Goal: Task Accomplishment & Management: Use online tool/utility

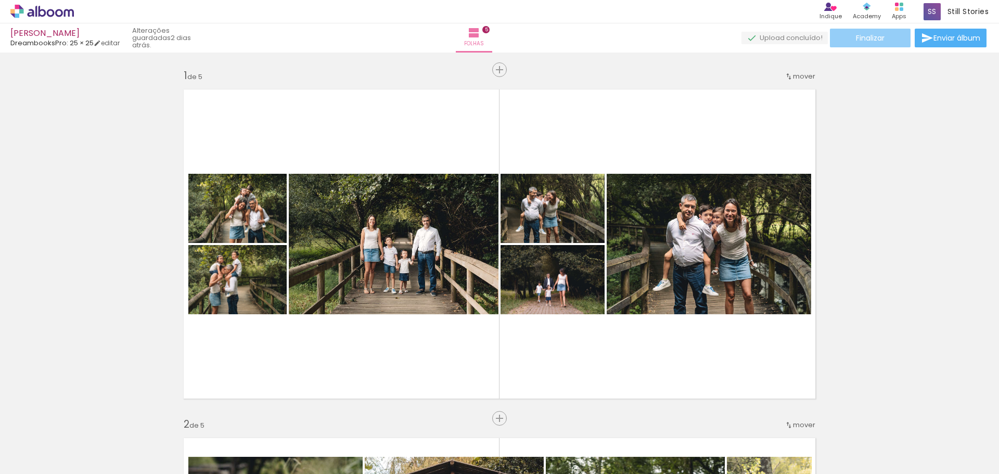
click at [847, 35] on paper-button "Finalizar" at bounding box center [870, 38] width 81 height 19
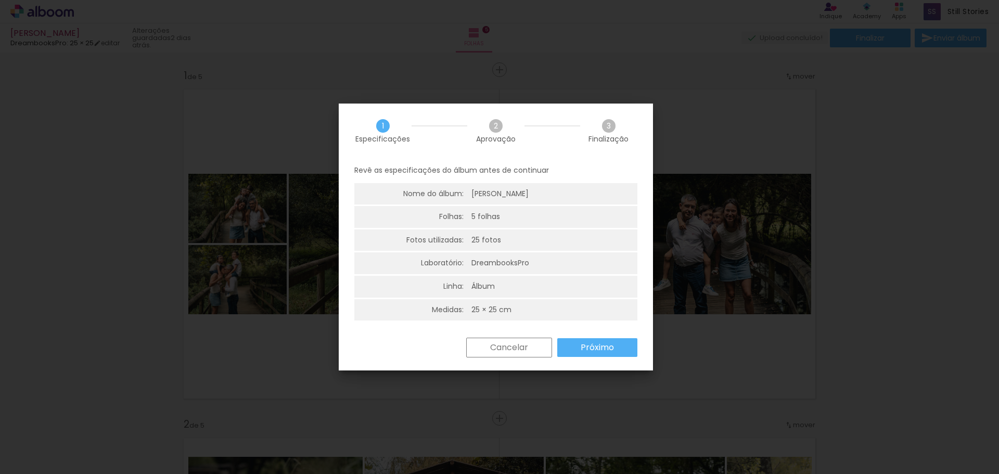
click at [0, 0] on slot "Próximo" at bounding box center [0, 0] width 0 height 0
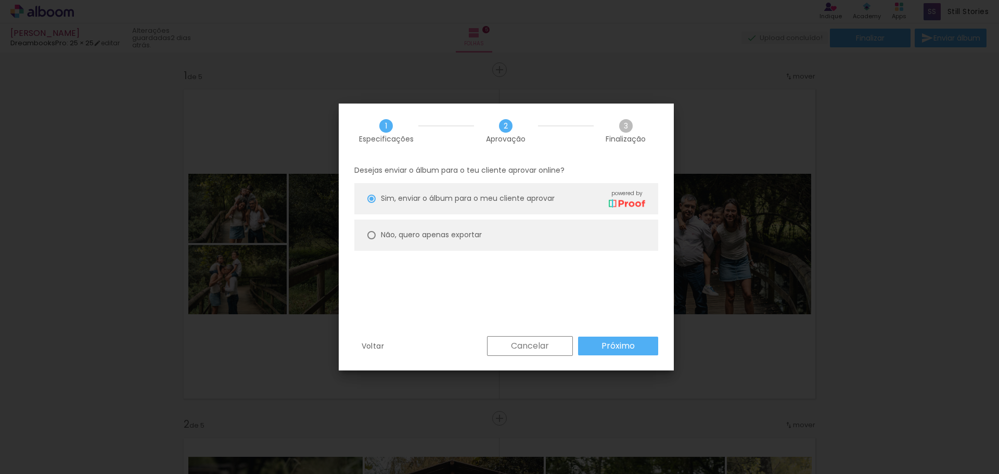
click at [0, 0] on slot "Cancelar" at bounding box center [0, 0] width 0 height 0
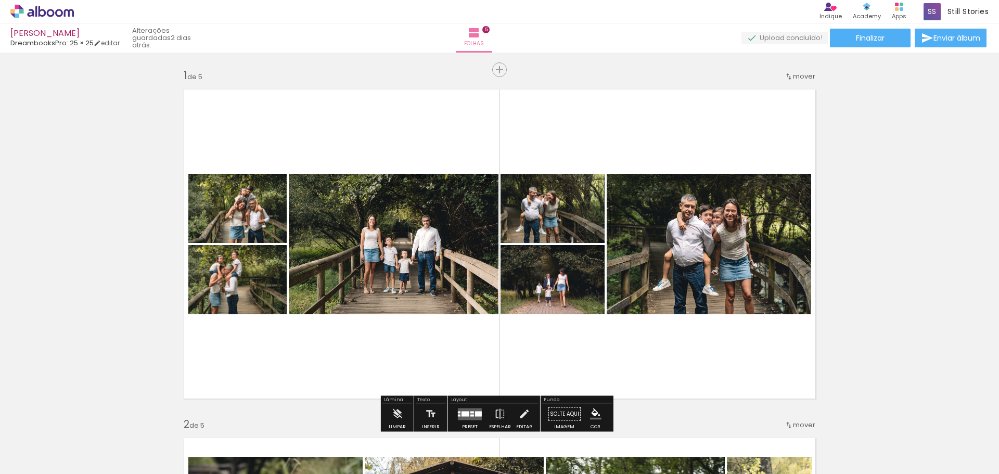
click at [42, 16] on icon at bounding box center [43, 11] width 8 height 11
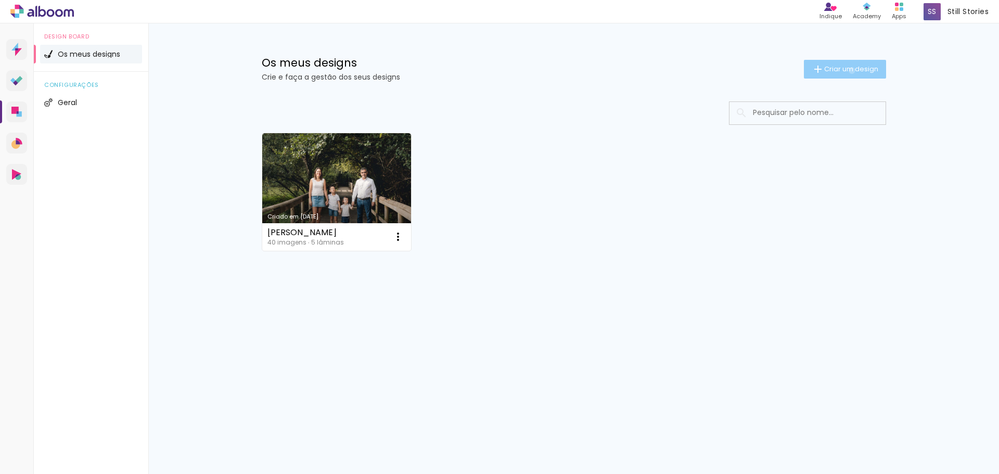
click at [850, 70] on span "Criar um design" at bounding box center [851, 69] width 54 height 7
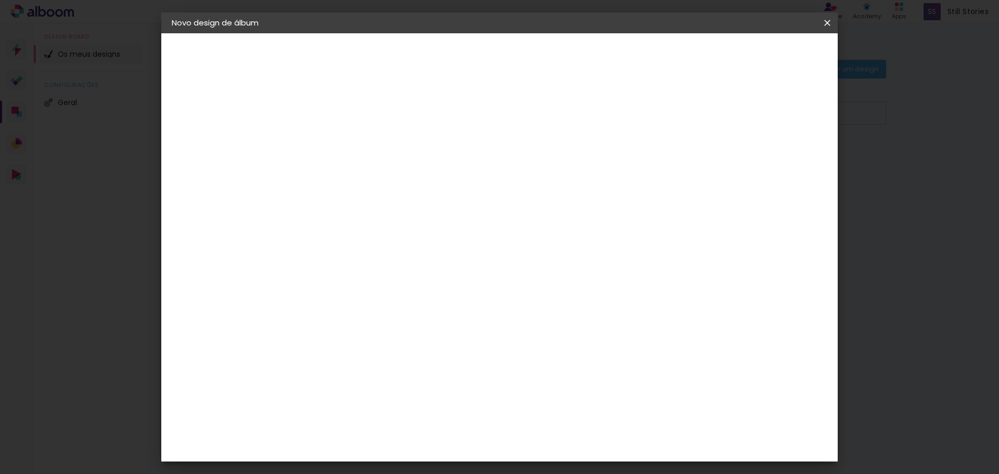
click at [342, 138] on input at bounding box center [342, 140] width 0 height 16
type input "Família [PERSON_NAME]"
type paper-input "Família [PERSON_NAME]"
click at [449, 48] on paper-button "Avançar" at bounding box center [423, 55] width 51 height 18
click at [402, 240] on paper-item "DreambooksPro" at bounding box center [357, 235] width 91 height 23
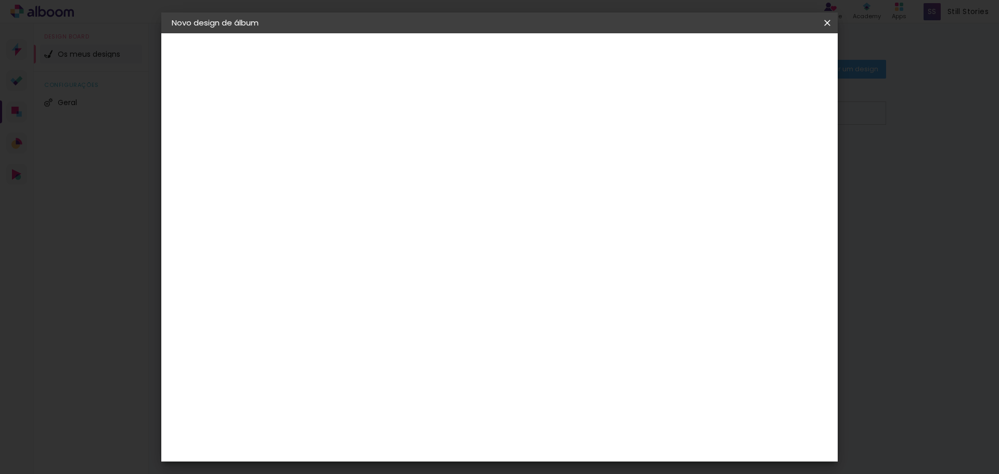
click at [0, 0] on slot "Avançar" at bounding box center [0, 0] width 0 height 0
click at [382, 175] on input "text" at bounding box center [362, 181] width 41 height 16
click at [507, 175] on paper-item "Álbum" at bounding box center [567, 172] width 208 height 21
type input "Álbum"
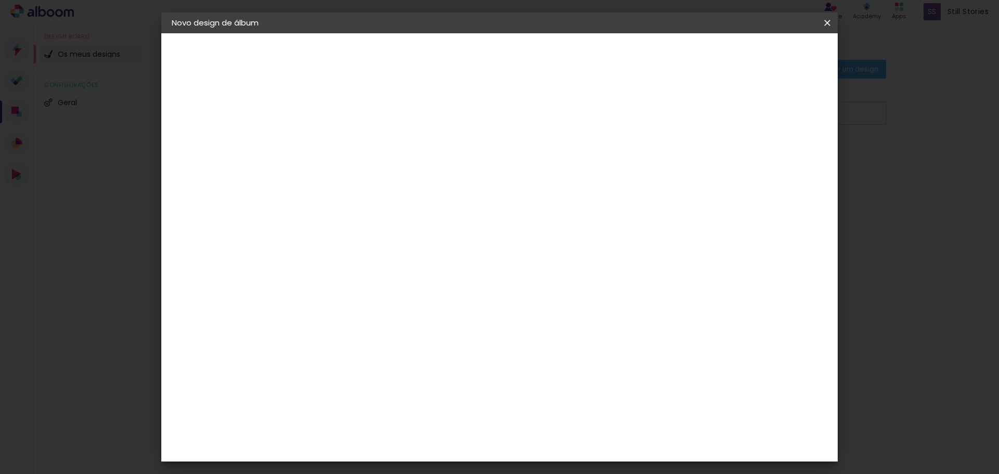
click at [412, 286] on span "25 × 25" at bounding box center [388, 296] width 48 height 21
click at [0, 0] on slot "Avançar" at bounding box center [0, 0] width 0 height 0
click at [739, 111] on div "Mostrar margem" at bounding box center [735, 112] width 75 height 13
type paper-checkbox "on"
click at [762, 55] on span "Iniciar design" at bounding box center [738, 55] width 47 height 7
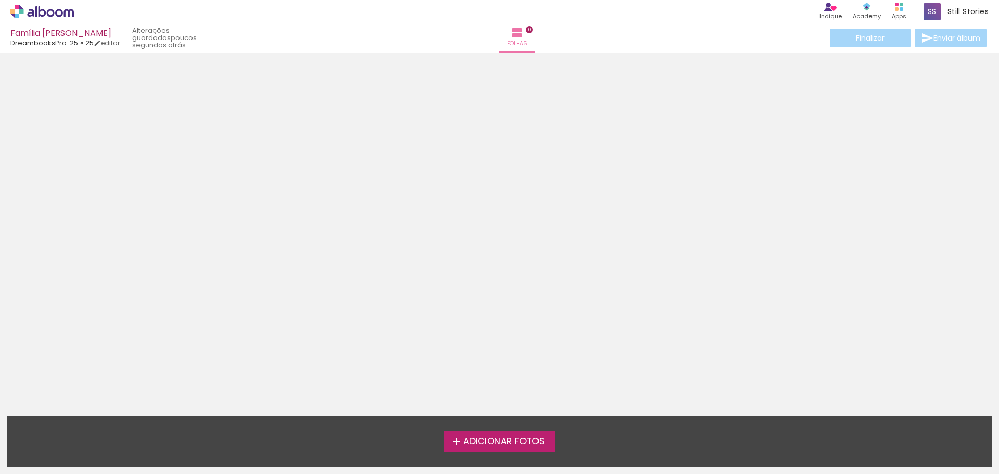
click at [516, 441] on span "Adicionar Fotos" at bounding box center [504, 441] width 82 height 9
click at [0, 0] on input "file" at bounding box center [0, 0] width 0 height 0
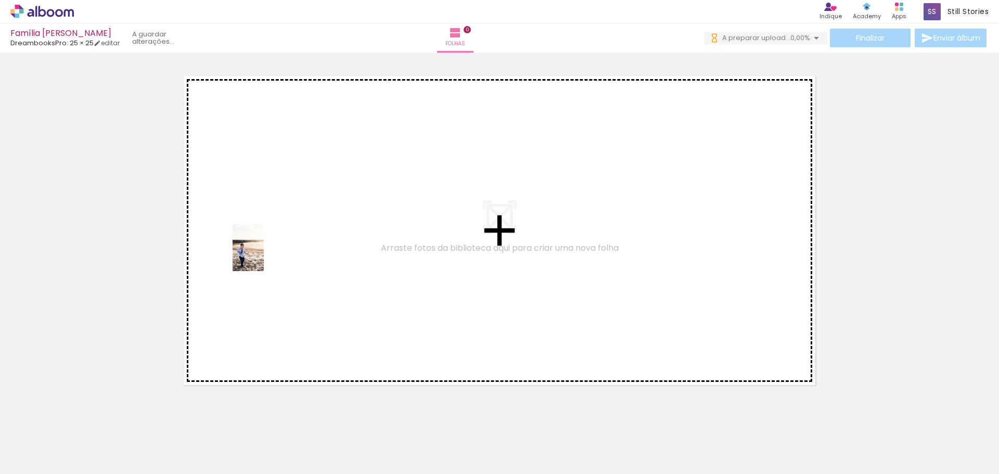
drag, startPoint x: 111, startPoint y: 440, endPoint x: 264, endPoint y: 256, distance: 239.5
click at [264, 256] on quentale-workspace at bounding box center [499, 237] width 999 height 474
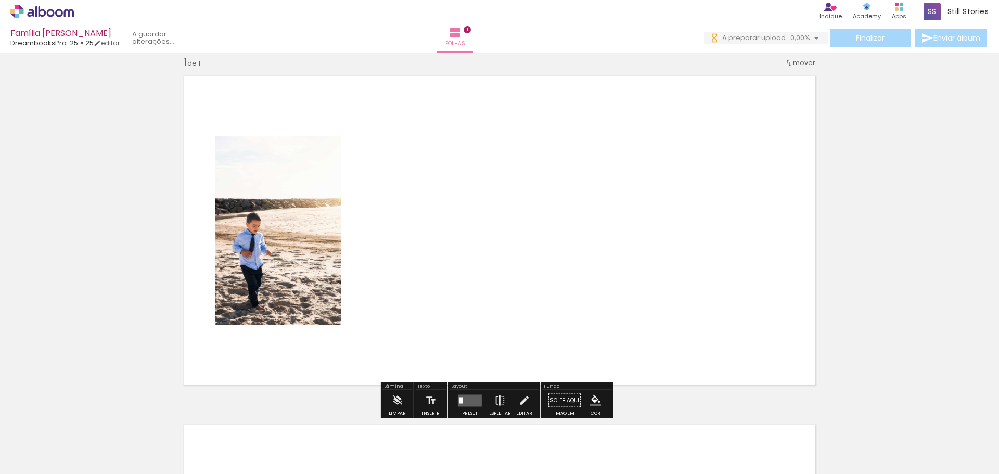
scroll to position [14, 0]
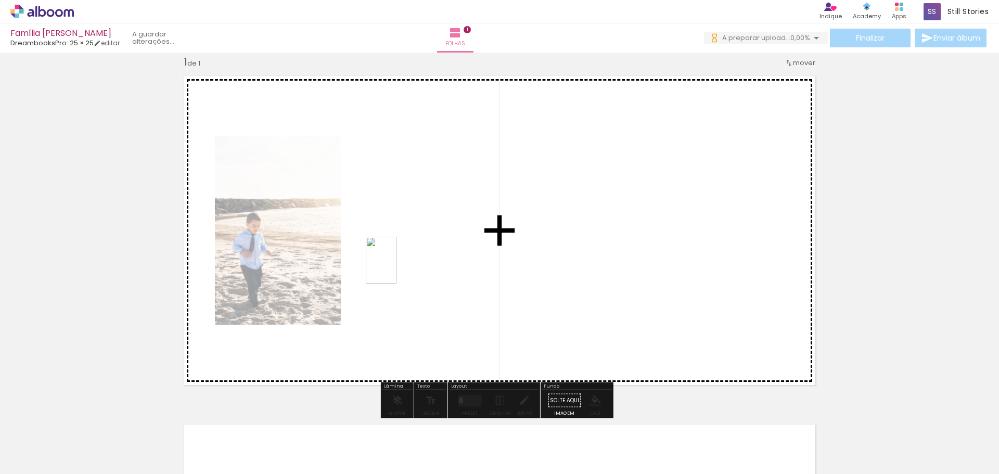
drag, startPoint x: 163, startPoint y: 440, endPoint x: 397, endPoint y: 268, distance: 290.3
click at [397, 268] on quentale-workspace at bounding box center [499, 237] width 999 height 474
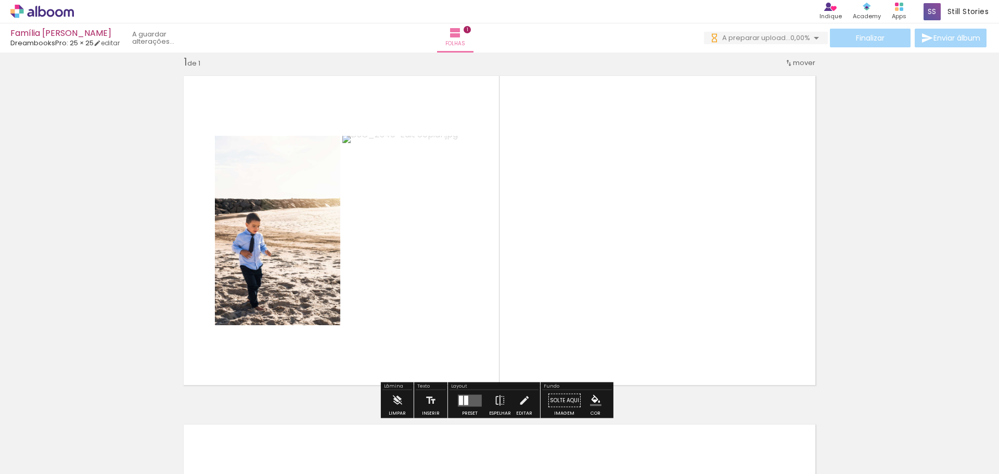
scroll to position [0, 0]
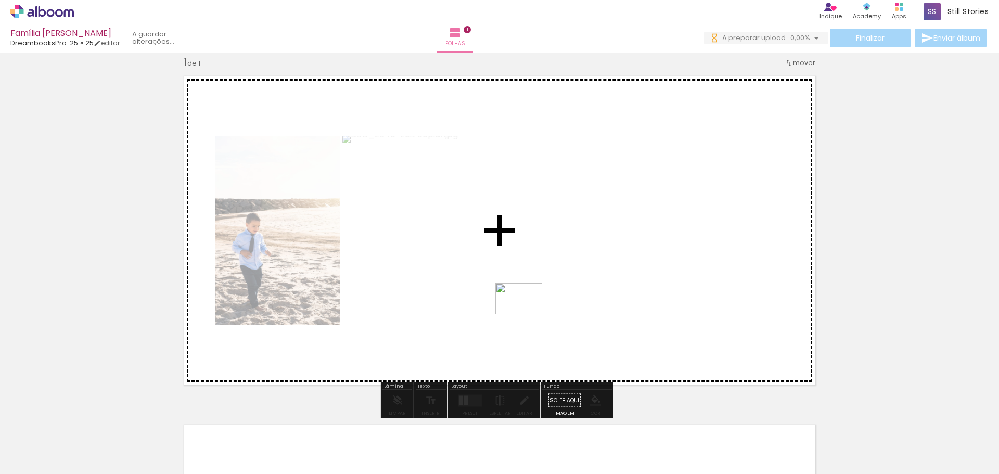
drag, startPoint x: 404, startPoint y: 389, endPoint x: 528, endPoint y: 314, distance: 145.2
click at [528, 314] on quentale-workspace at bounding box center [499, 237] width 999 height 474
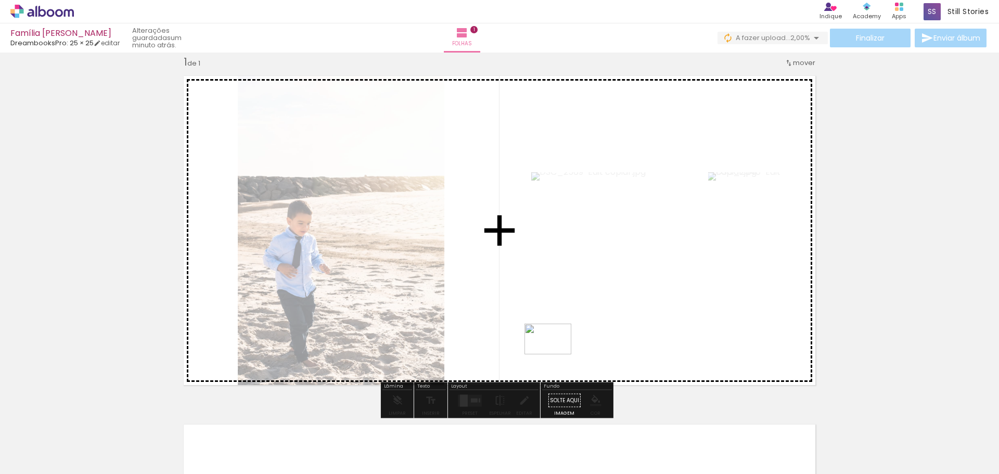
drag, startPoint x: 458, startPoint y: 448, endPoint x: 556, endPoint y: 355, distance: 135.1
click at [556, 355] on quentale-workspace at bounding box center [499, 237] width 999 height 474
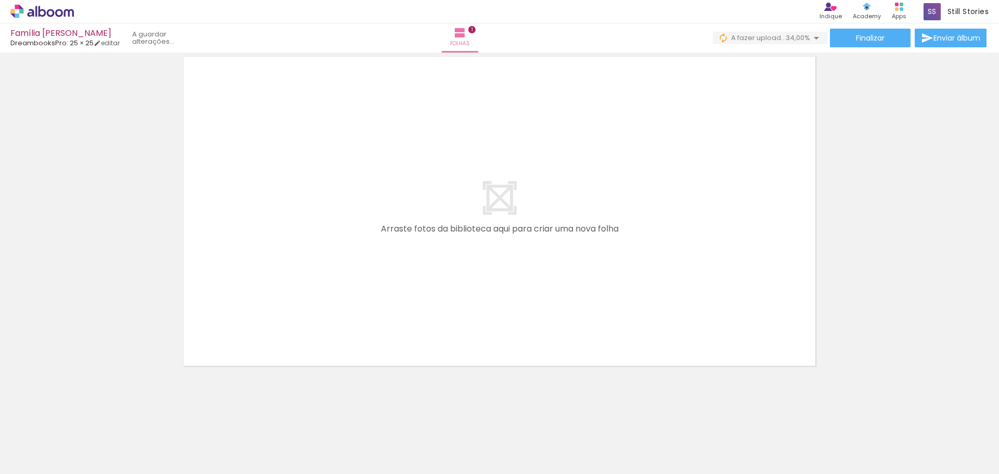
scroll to position [0, 245]
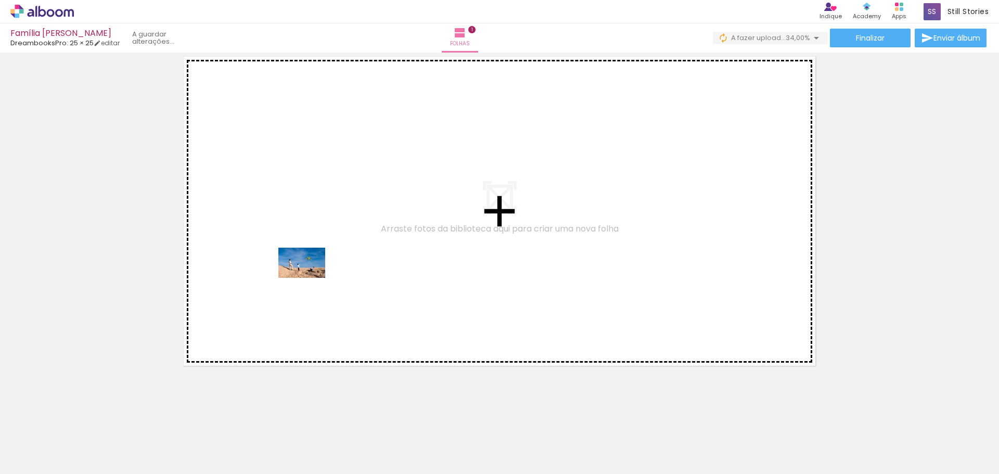
drag, startPoint x: 271, startPoint y: 449, endPoint x: 310, endPoint y: 279, distance: 174.1
click at [310, 279] on quentale-workspace at bounding box center [499, 237] width 999 height 474
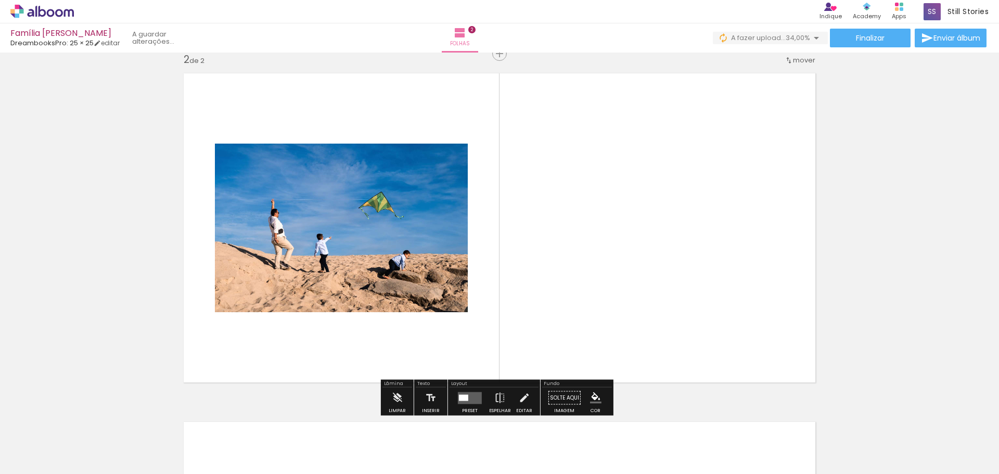
scroll to position [362, 0]
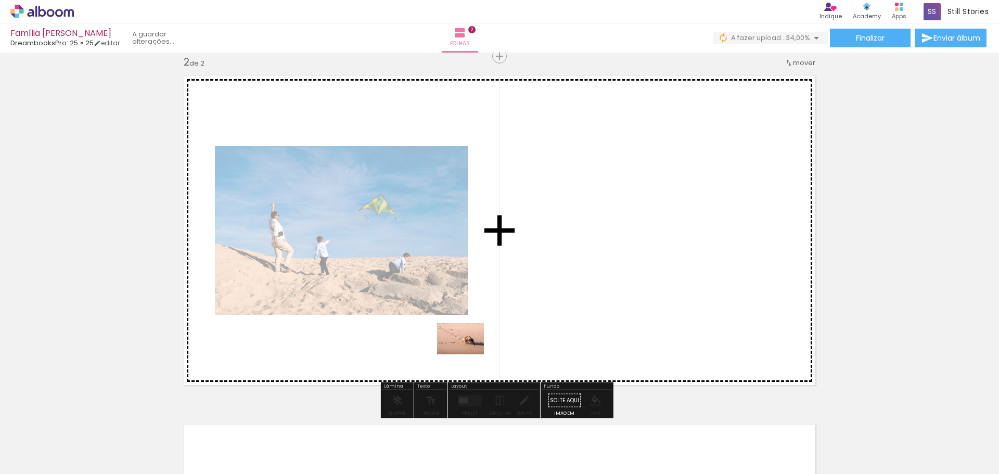
drag, startPoint x: 383, startPoint y: 452, endPoint x: 468, endPoint y: 354, distance: 129.4
click at [468, 354] on quentale-workspace at bounding box center [499, 237] width 999 height 474
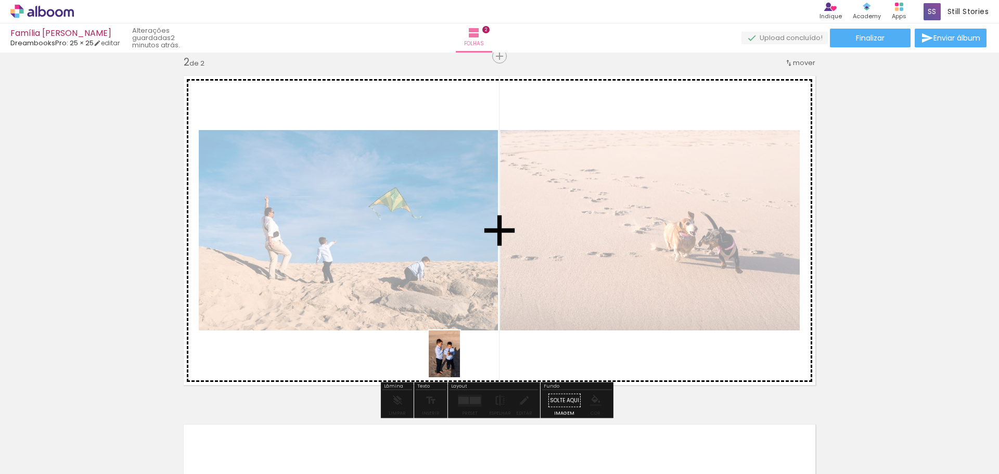
drag, startPoint x: 450, startPoint y: 441, endPoint x: 460, endPoint y: 362, distance: 79.7
click at [460, 362] on quentale-workspace at bounding box center [499, 237] width 999 height 474
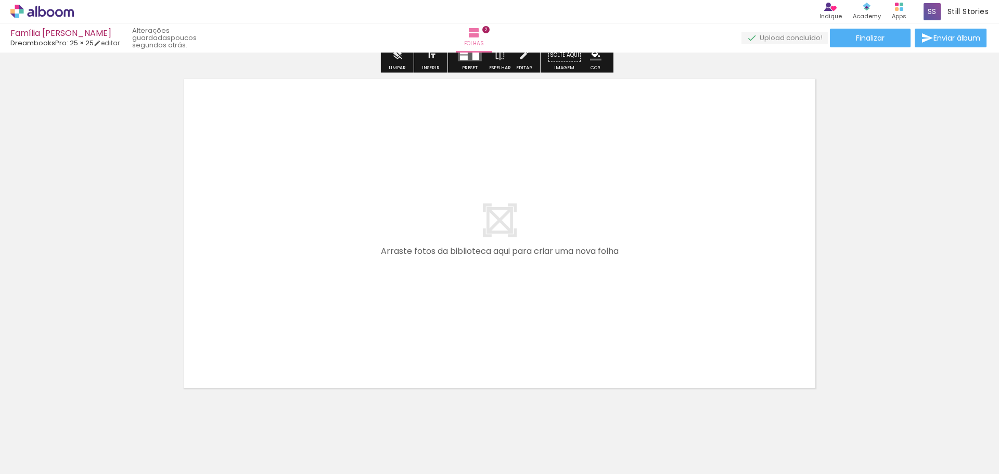
scroll to position [726, 0]
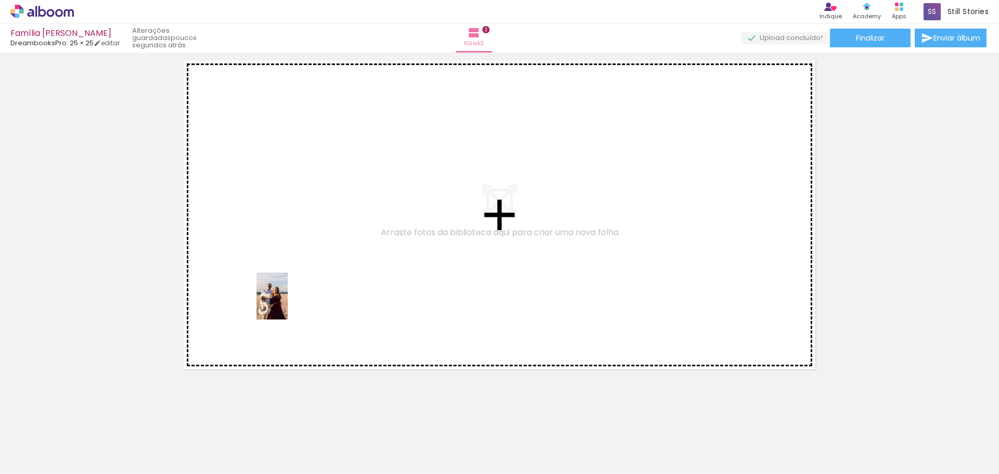
drag, startPoint x: 411, startPoint y: 448, endPoint x: 288, endPoint y: 304, distance: 189.4
click at [288, 304] on quentale-workspace at bounding box center [499, 237] width 999 height 474
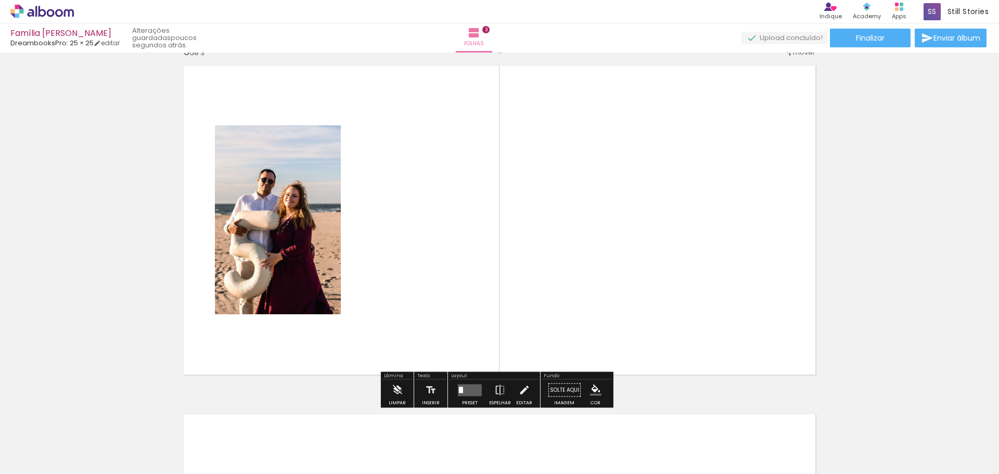
scroll to position [711, 0]
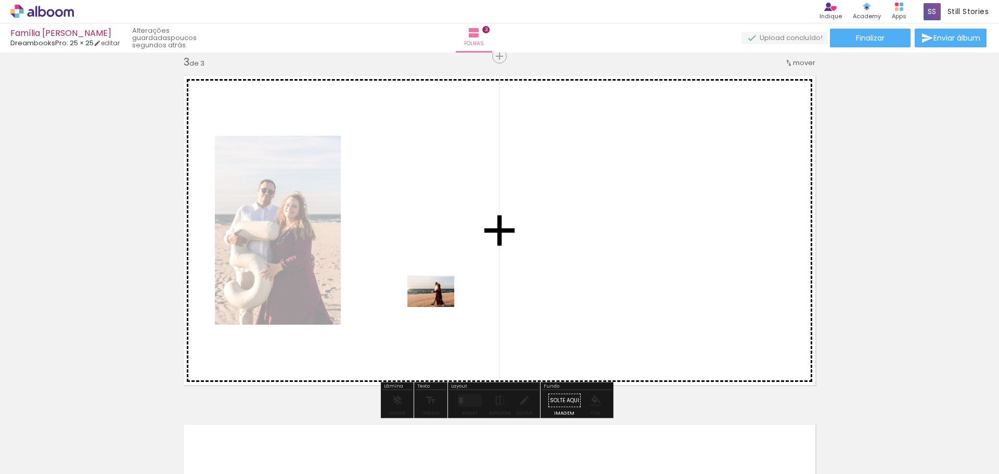
drag, startPoint x: 477, startPoint y: 446, endPoint x: 439, endPoint y: 305, distance: 146.7
click at [439, 305] on quentale-workspace at bounding box center [499, 237] width 999 height 474
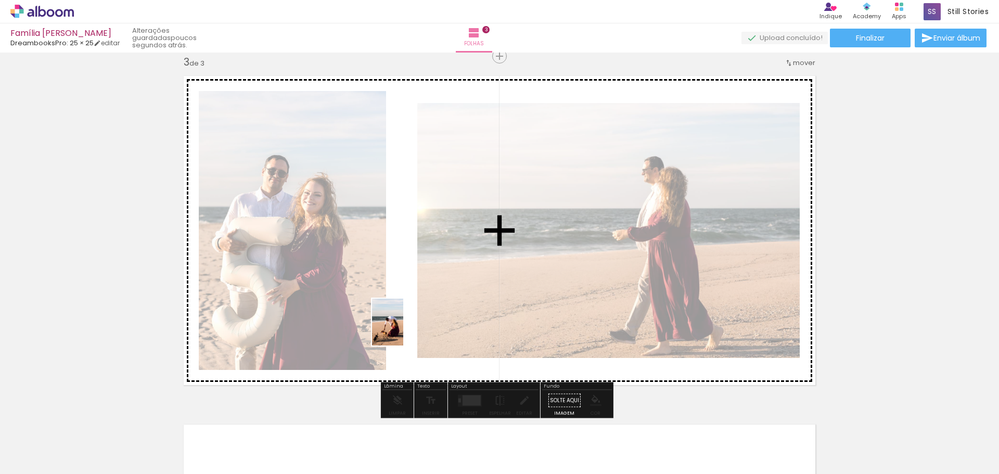
drag, startPoint x: 527, startPoint y: 451, endPoint x: 403, endPoint y: 330, distance: 172.9
click at [403, 330] on quentale-workspace at bounding box center [499, 237] width 999 height 474
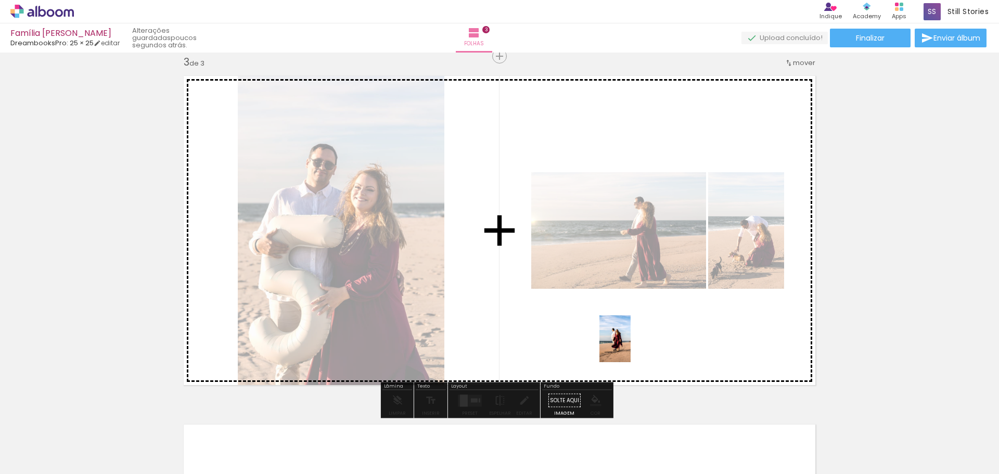
drag, startPoint x: 587, startPoint y: 451, endPoint x: 631, endPoint y: 347, distance: 112.9
click at [631, 347] on quentale-workspace at bounding box center [499, 237] width 999 height 474
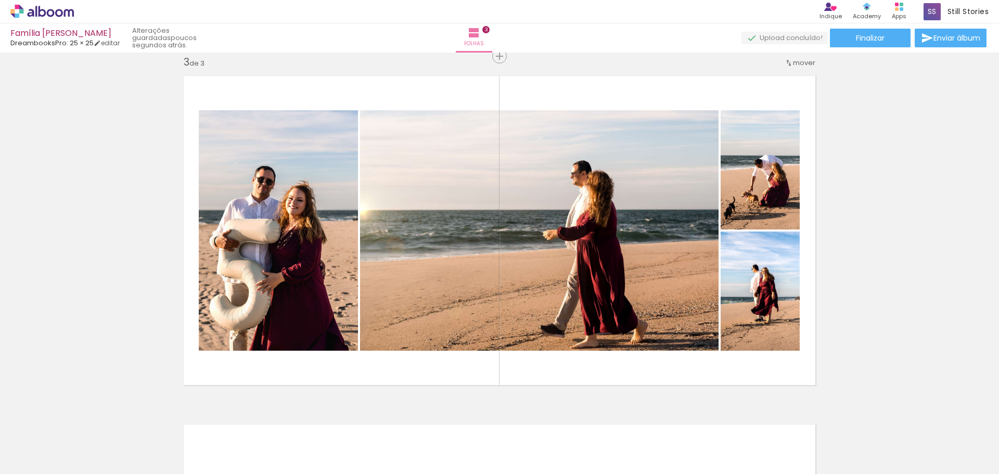
scroll to position [0, 1088]
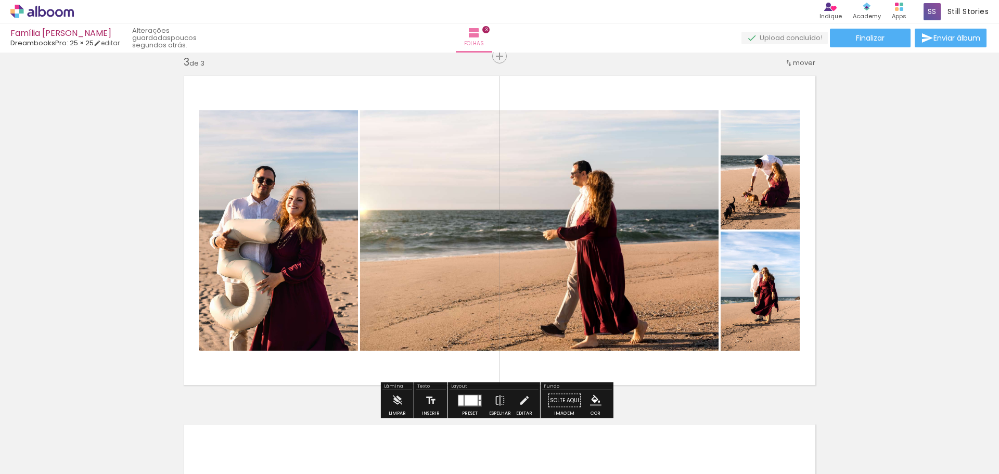
click at [788, 65] on iron-icon at bounding box center [789, 63] width 8 height 8
click at [767, 63] on span "antes da" at bounding box center [758, 61] width 30 height 17
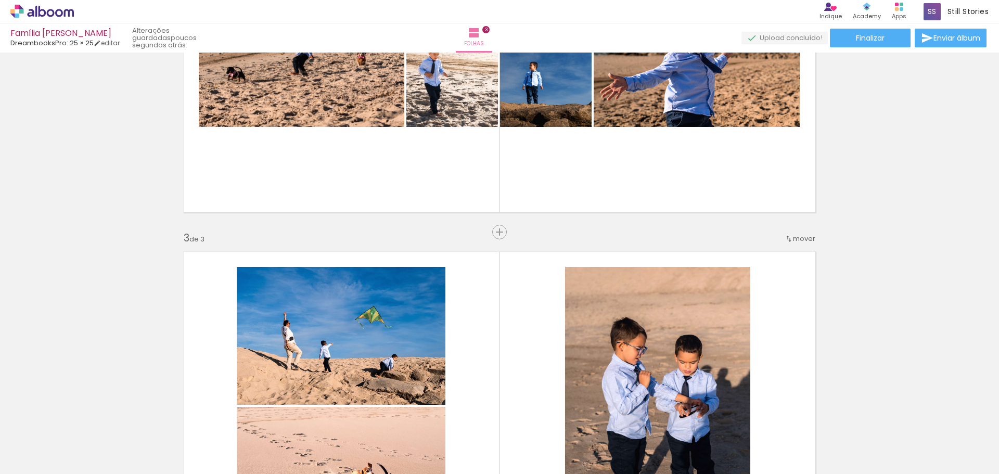
scroll to position [534, 0]
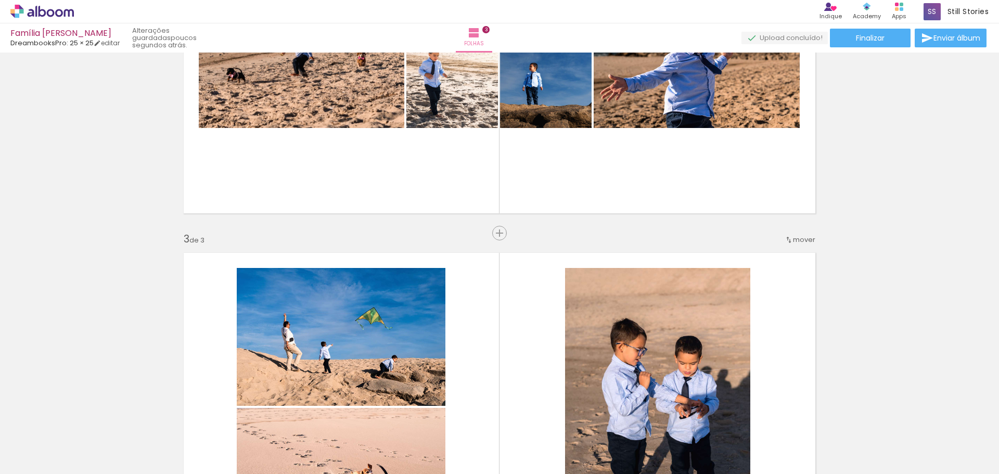
click at [796, 241] on span "mover" at bounding box center [804, 240] width 22 height 10
click at [773, 254] on span "2" at bounding box center [776, 255] width 6 height 17
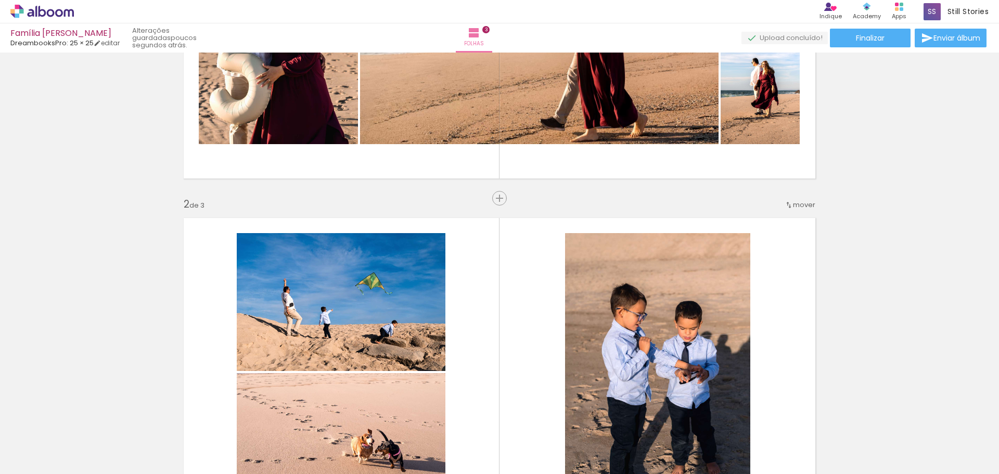
scroll to position [312, 0]
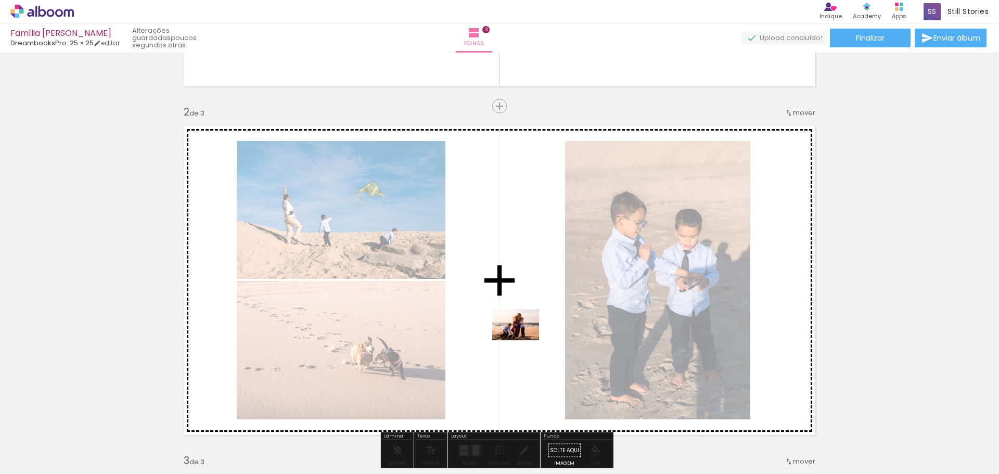
drag, startPoint x: 367, startPoint y: 449, endPoint x: 523, endPoint y: 340, distance: 190.0
click at [523, 340] on quentale-workspace at bounding box center [499, 237] width 999 height 474
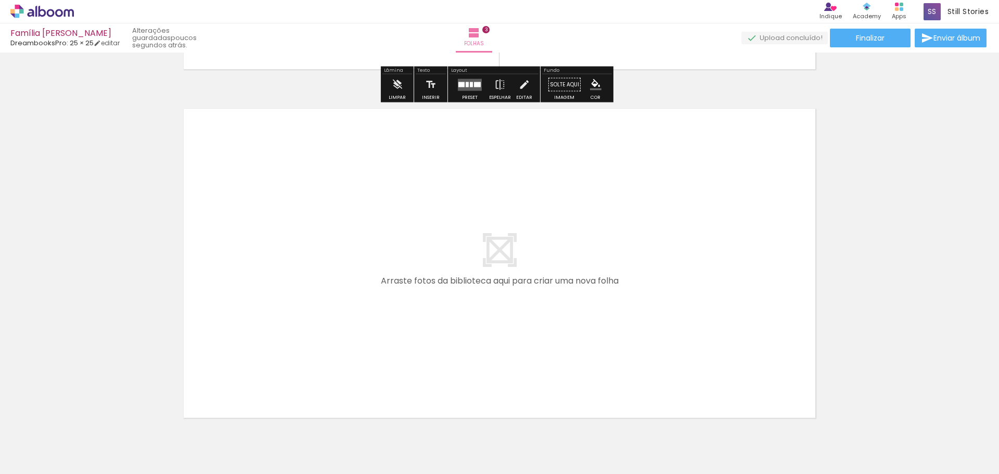
scroll to position [1079, 0]
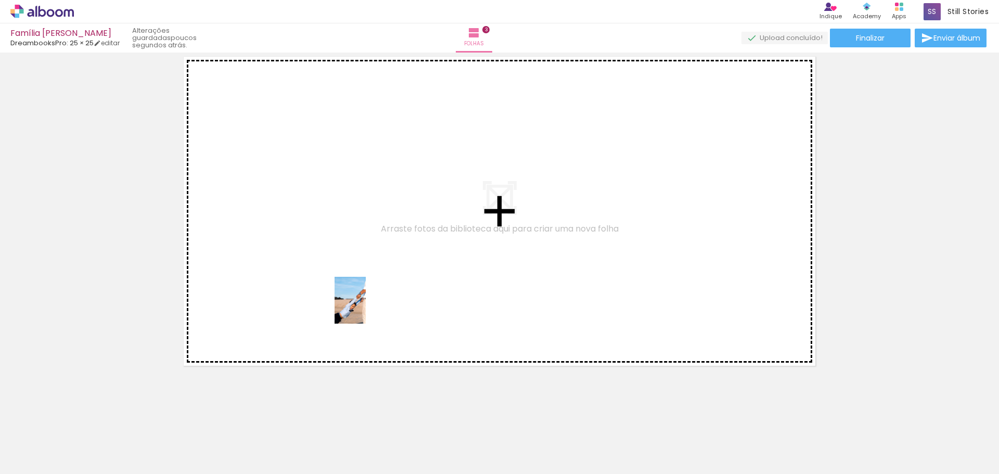
drag, startPoint x: 440, startPoint y: 453, endPoint x: 366, endPoint y: 308, distance: 162.4
click at [366, 308] on quentale-workspace at bounding box center [499, 237] width 999 height 474
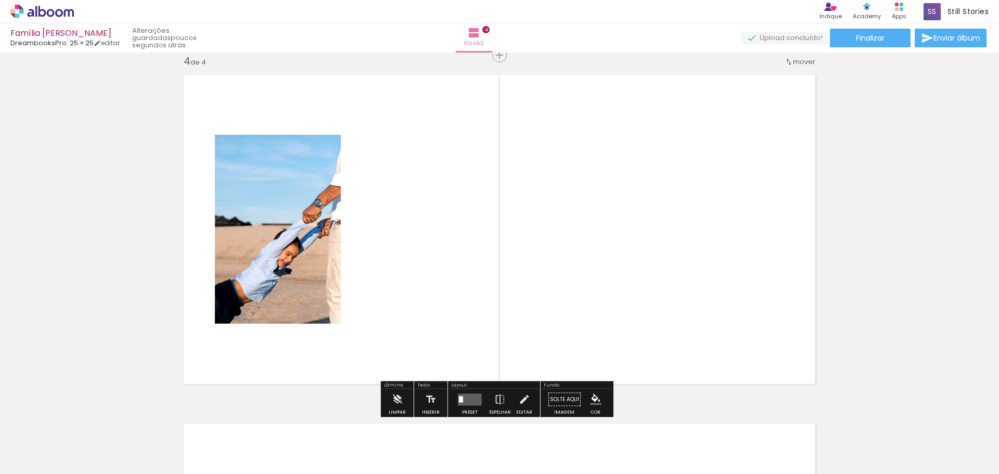
scroll to position [1059, 0]
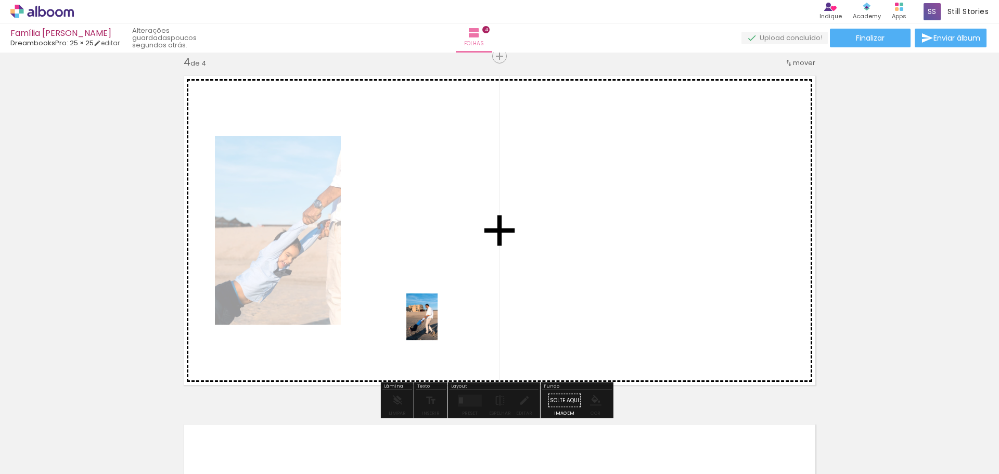
drag, startPoint x: 497, startPoint y: 454, endPoint x: 438, endPoint y: 325, distance: 142.3
click at [438, 325] on quentale-workspace at bounding box center [499, 237] width 999 height 474
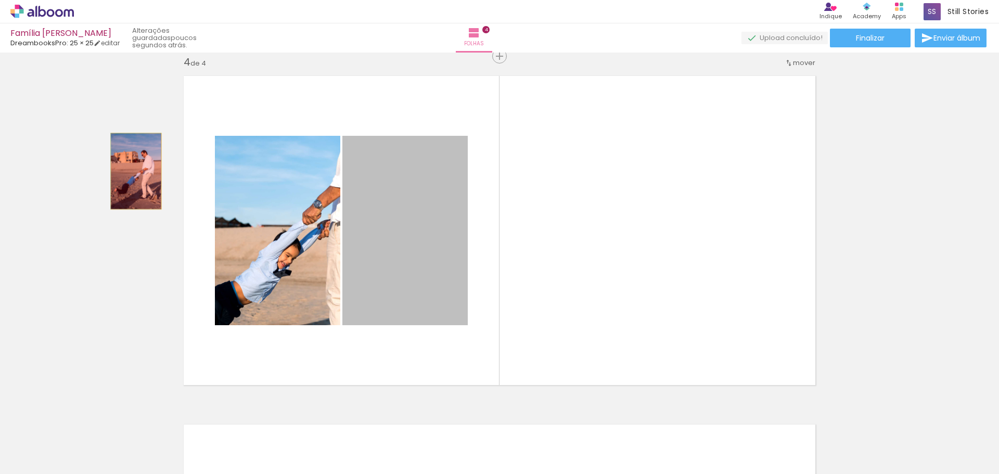
drag, startPoint x: 418, startPoint y: 212, endPoint x: 127, endPoint y: 169, distance: 294.2
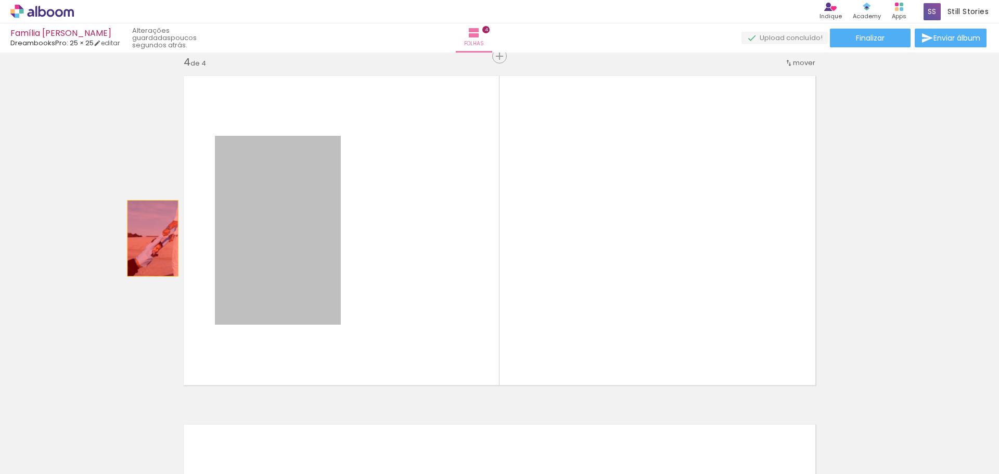
drag, startPoint x: 301, startPoint y: 258, endPoint x: 146, endPoint y: 236, distance: 156.0
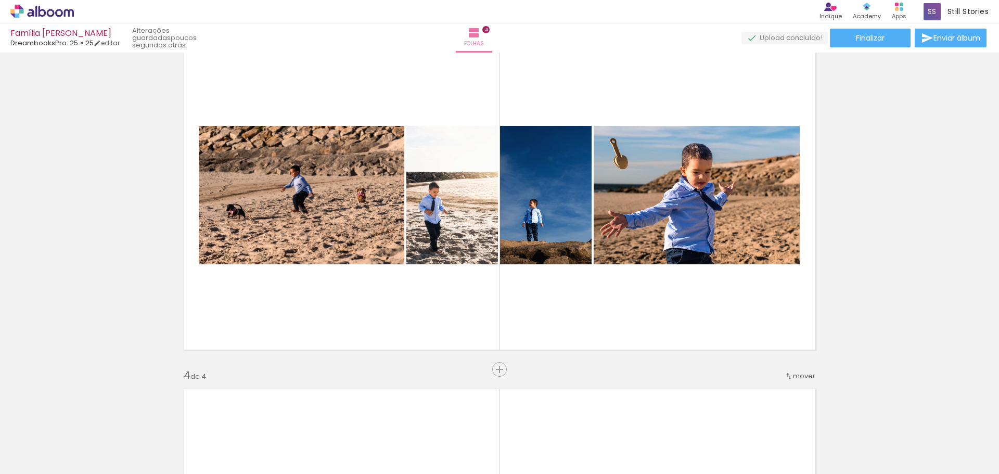
scroll to position [747, 0]
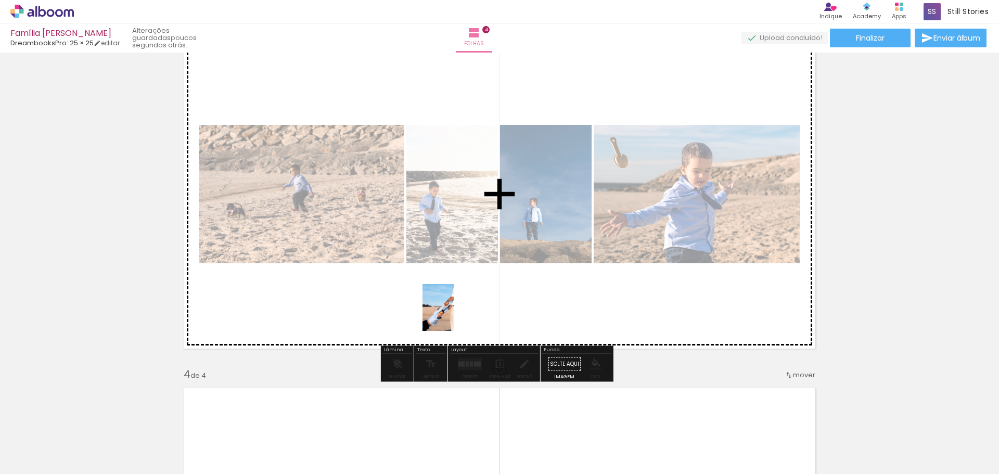
drag, startPoint x: 436, startPoint y: 439, endPoint x: 454, endPoint y: 315, distance: 124.7
click at [454, 315] on quentale-workspace at bounding box center [499, 237] width 999 height 474
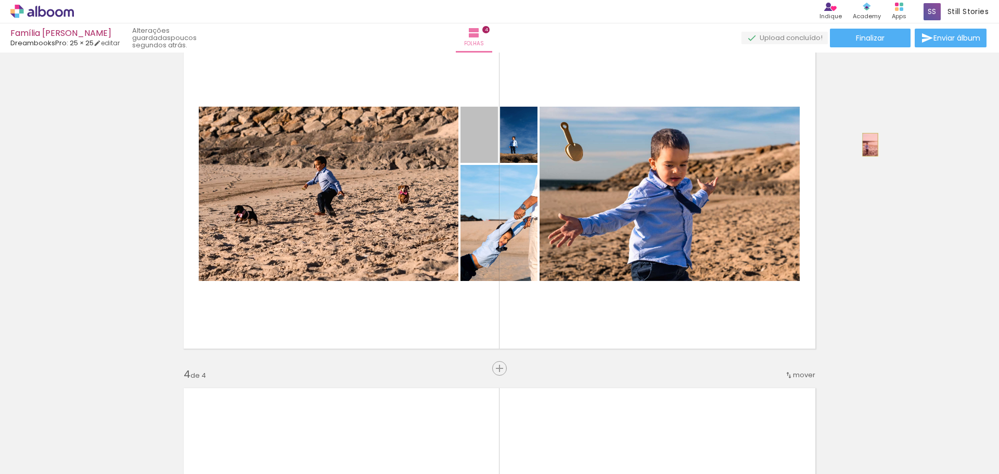
drag, startPoint x: 488, startPoint y: 145, endPoint x: 866, endPoint y: 145, distance: 378.3
click at [866, 145] on div "Inserir folha 1 de 4 Inserir folha 2 de 4 Inserir folha 3 de 4 Inserir folha 4 …" at bounding box center [499, 181] width 999 height 1744
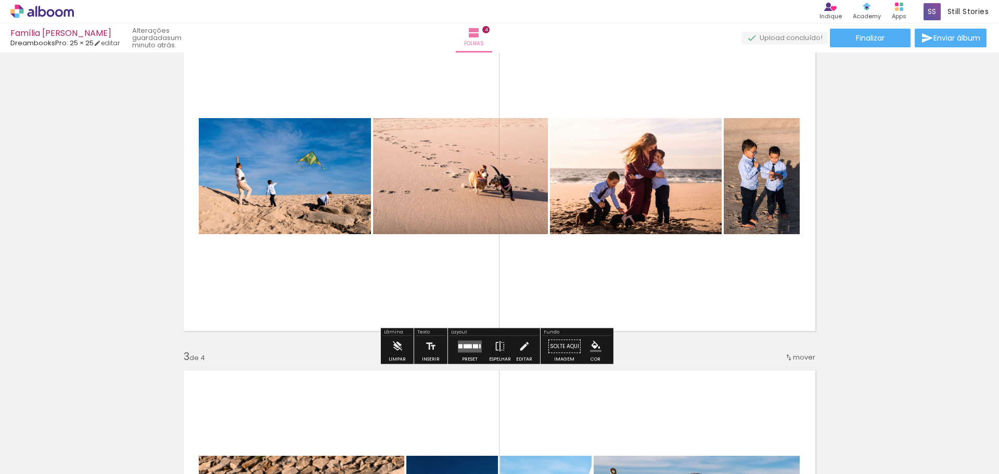
scroll to position [435, 0]
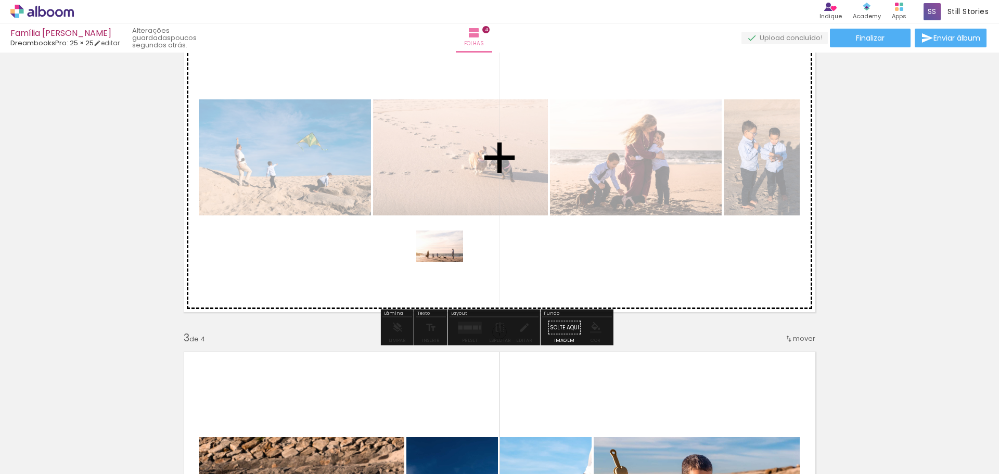
drag, startPoint x: 607, startPoint y: 447, endPoint x: 448, endPoint y: 262, distance: 244.6
click at [448, 262] on quentale-workspace at bounding box center [499, 237] width 999 height 474
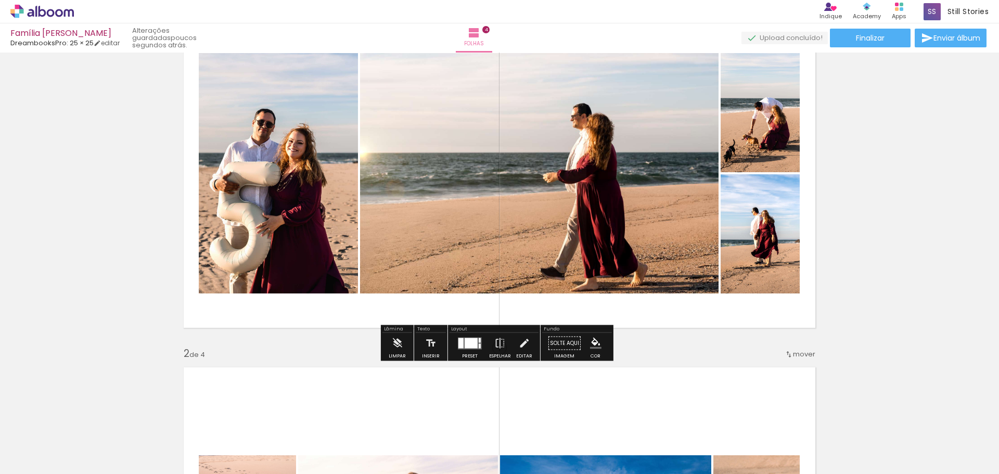
scroll to position [19, 0]
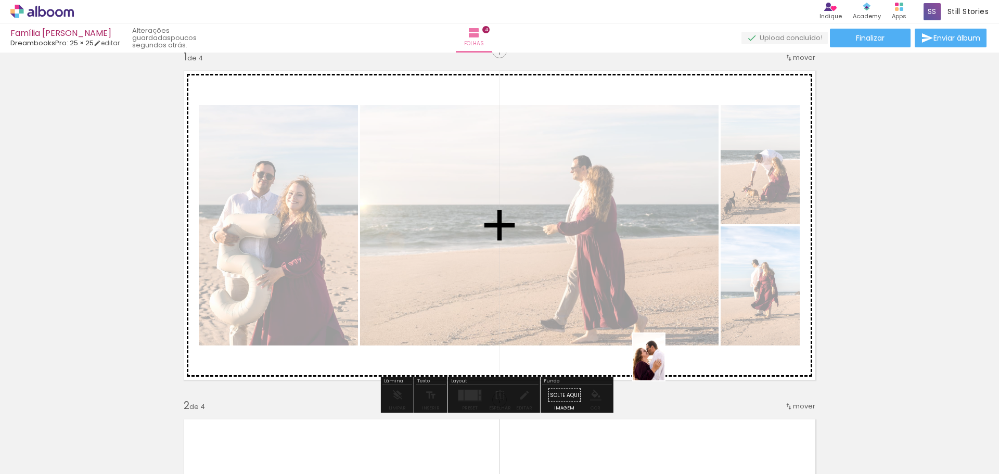
drag, startPoint x: 506, startPoint y: 443, endPoint x: 665, endPoint y: 365, distance: 176.2
click at [665, 365] on quentale-workspace at bounding box center [499, 237] width 999 height 474
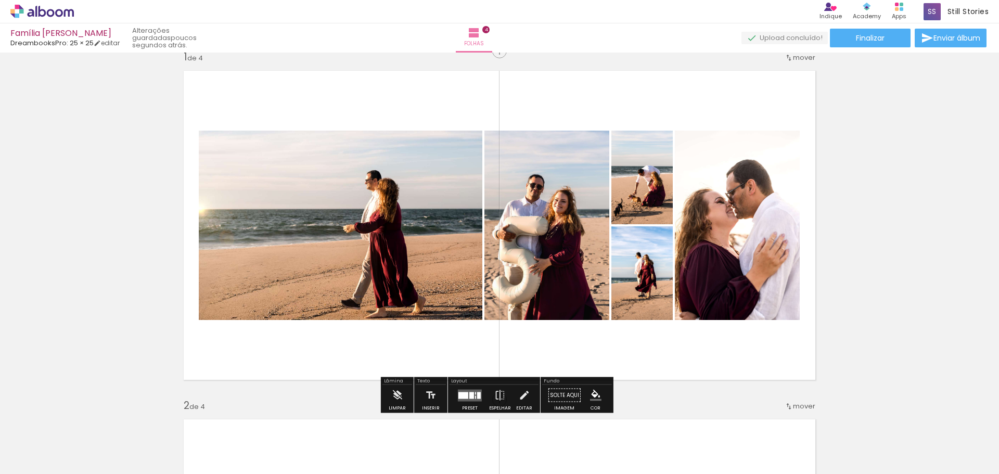
scroll to position [0, 1618]
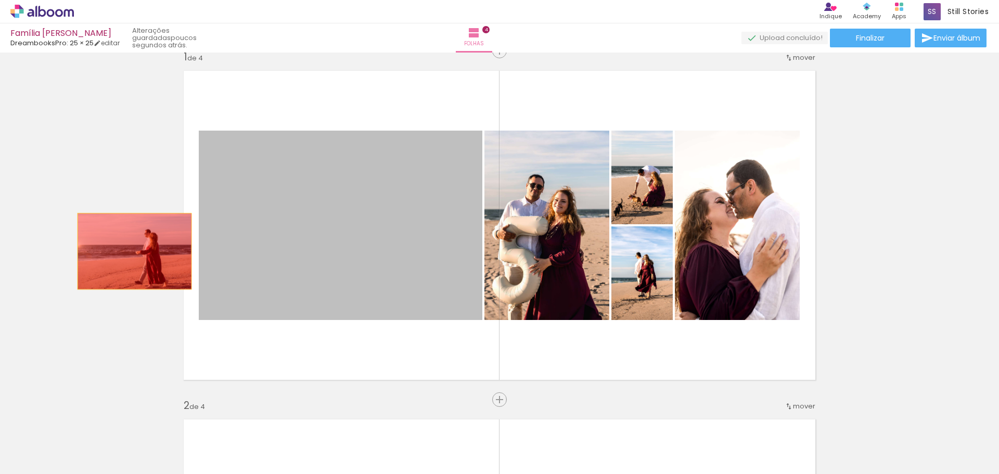
drag, startPoint x: 318, startPoint y: 274, endPoint x: 336, endPoint y: 328, distance: 57.4
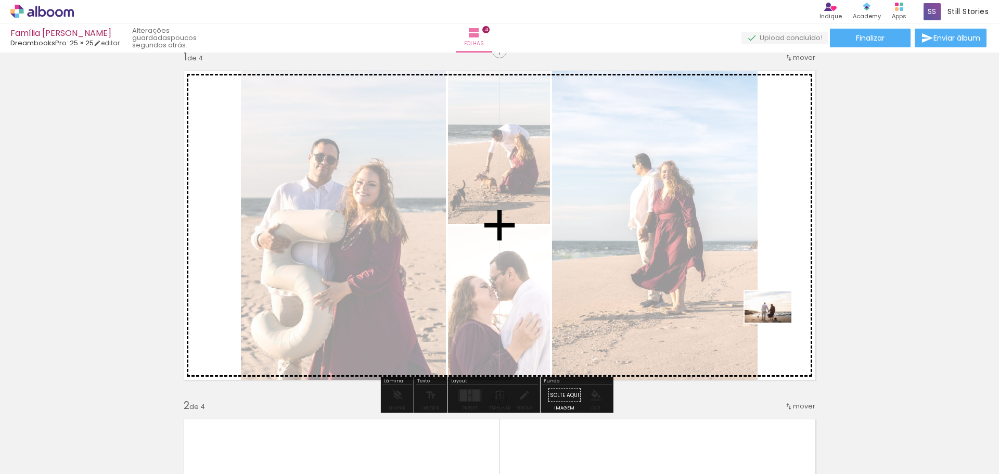
drag, startPoint x: 593, startPoint y: 452, endPoint x: 776, endPoint y: 323, distance: 223.6
click at [776, 323] on quentale-workspace at bounding box center [499, 237] width 999 height 474
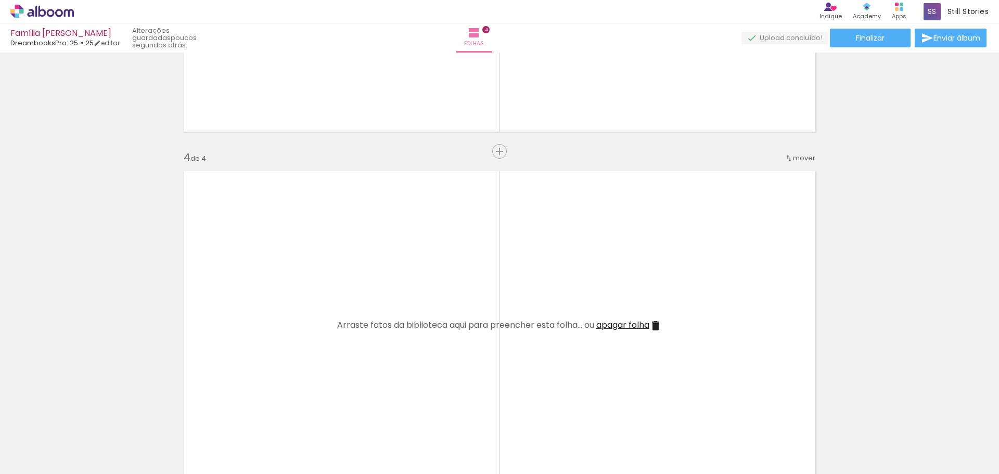
scroll to position [955, 0]
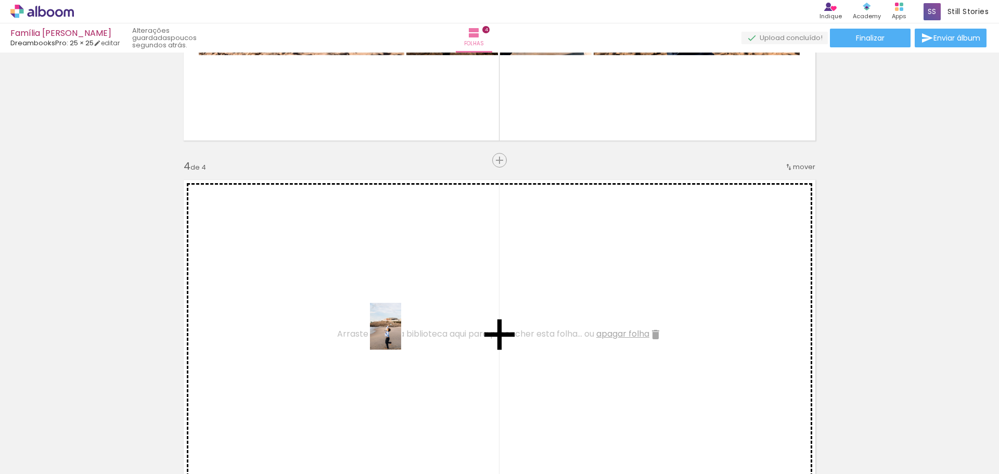
drag, startPoint x: 516, startPoint y: 455, endPoint x: 401, endPoint y: 333, distance: 167.5
click at [401, 333] on quentale-workspace at bounding box center [499, 237] width 999 height 474
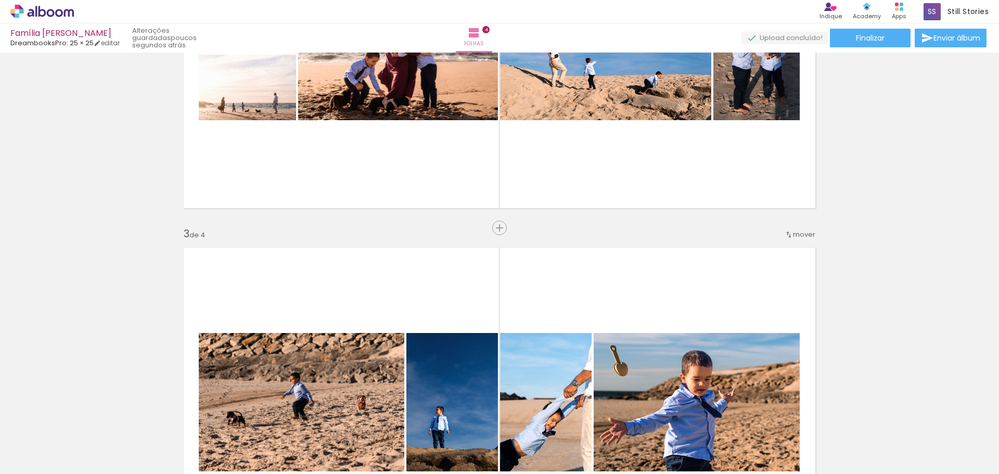
scroll to position [331, 0]
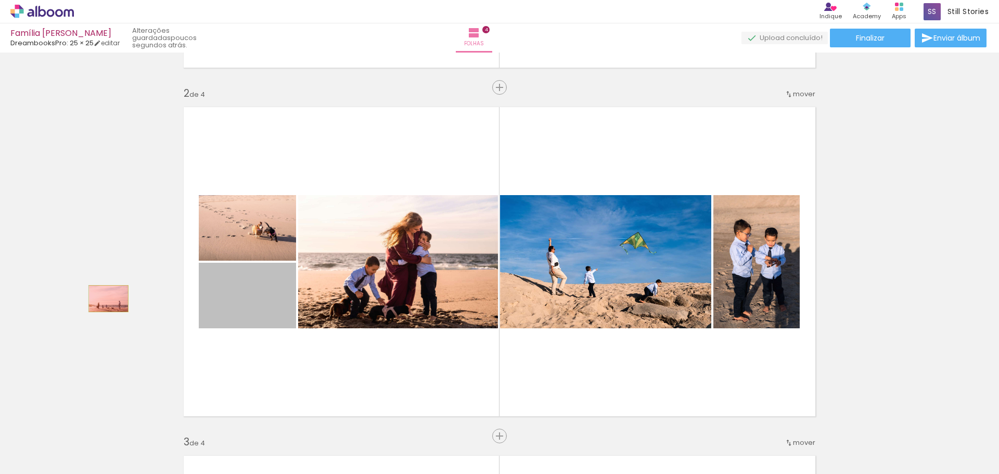
drag, startPoint x: 261, startPoint y: 322, endPoint x: 142, endPoint y: 297, distance: 121.2
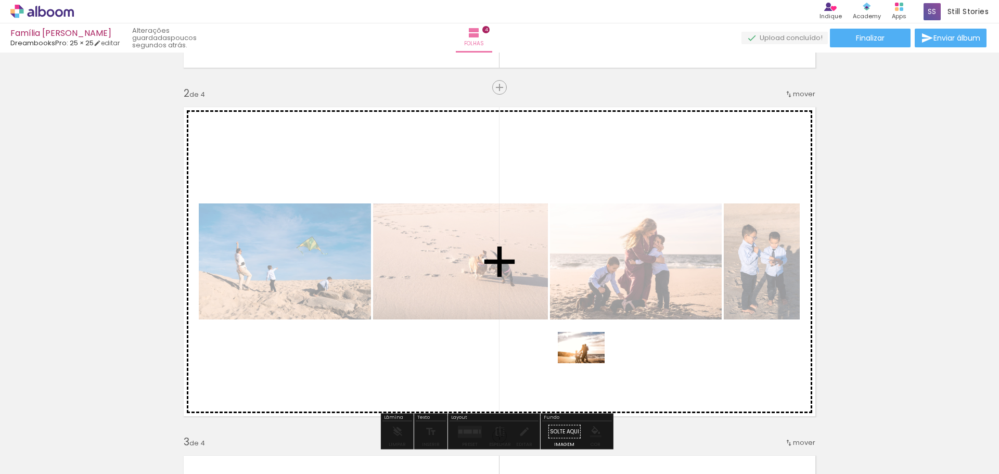
drag, startPoint x: 631, startPoint y: 442, endPoint x: 589, endPoint y: 363, distance: 89.6
click at [589, 363] on quentale-workspace at bounding box center [499, 237] width 999 height 474
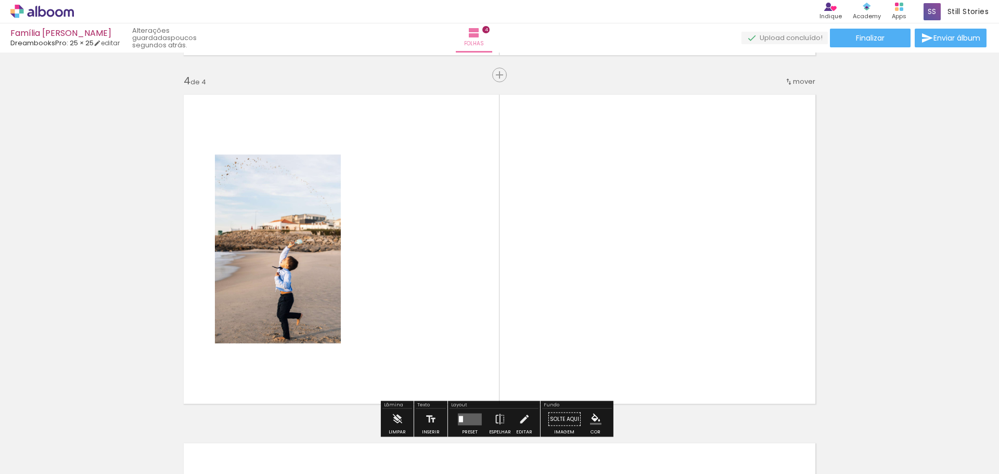
scroll to position [1059, 0]
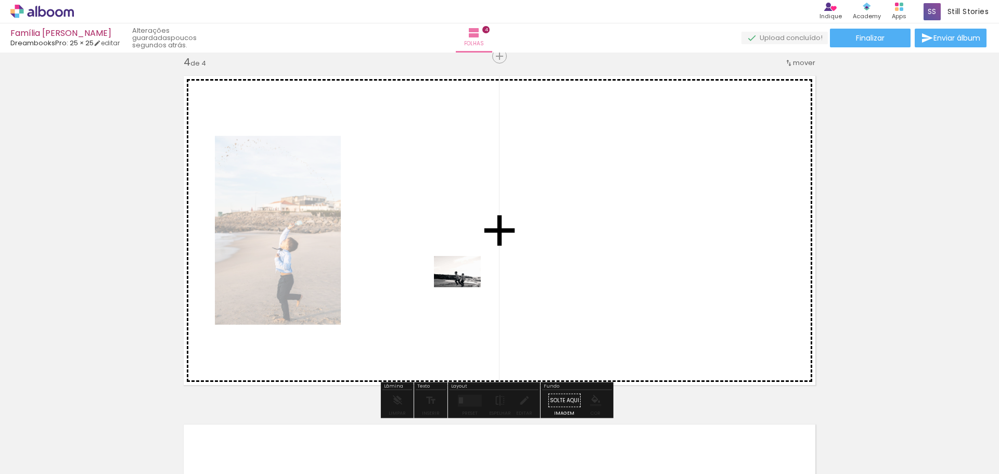
drag, startPoint x: 567, startPoint y: 452, endPoint x: 465, endPoint y: 287, distance: 193.9
click at [465, 287] on quentale-workspace at bounding box center [499, 237] width 999 height 474
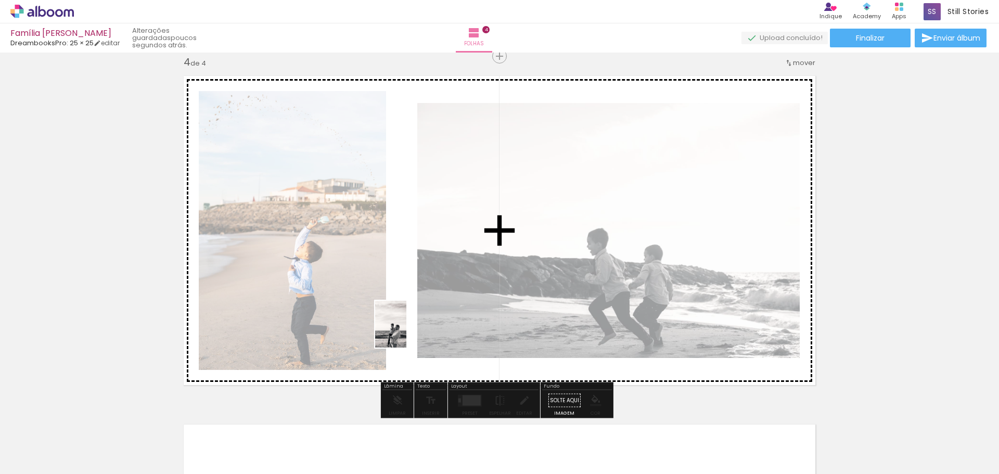
drag, startPoint x: 672, startPoint y: 450, endPoint x: 406, endPoint y: 332, distance: 290.5
click at [406, 332] on quentale-workspace at bounding box center [499, 237] width 999 height 474
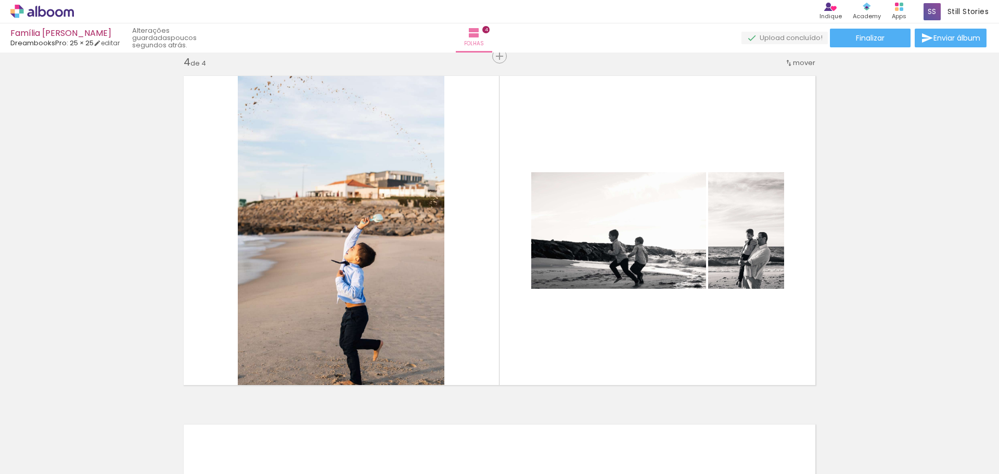
scroll to position [0, 1930]
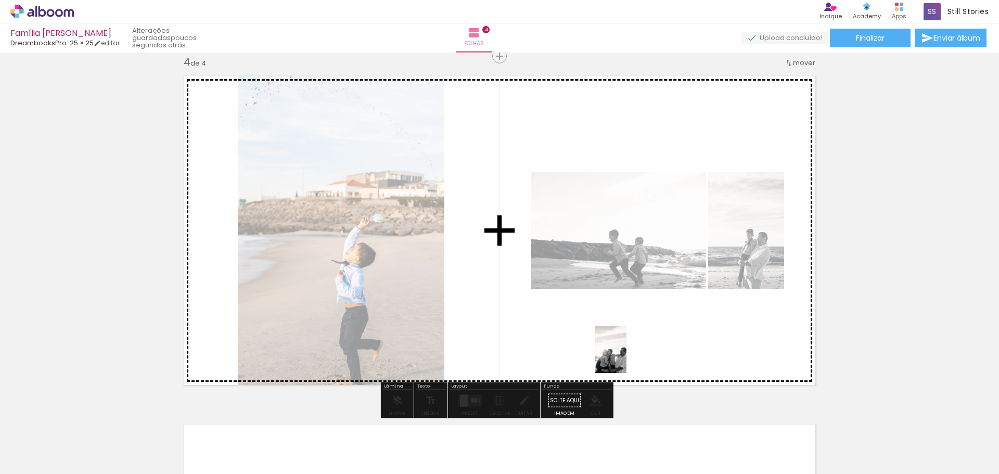
drag, startPoint x: 627, startPoint y: 448, endPoint x: 627, endPoint y: 356, distance: 91.6
click at [627, 356] on quentale-workspace at bounding box center [499, 237] width 999 height 474
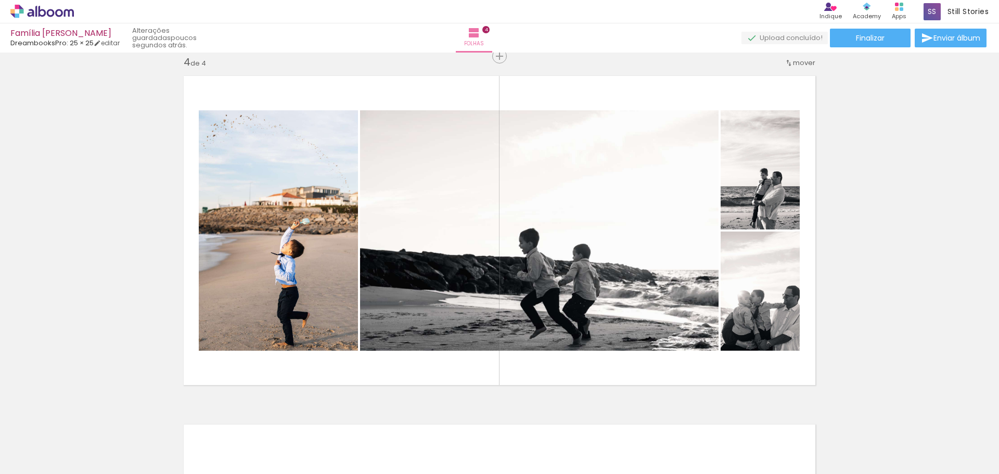
scroll to position [0, 2003]
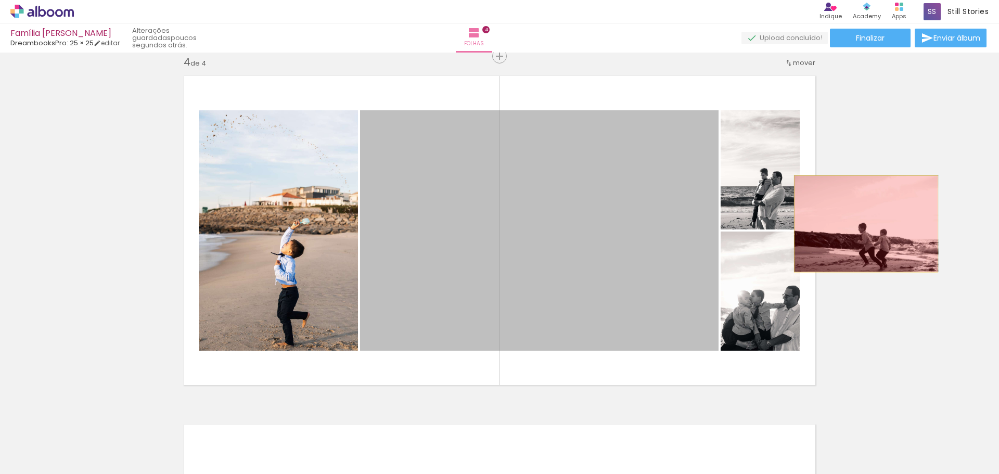
drag, startPoint x: 531, startPoint y: 263, endPoint x: 862, endPoint y: 224, distance: 333.8
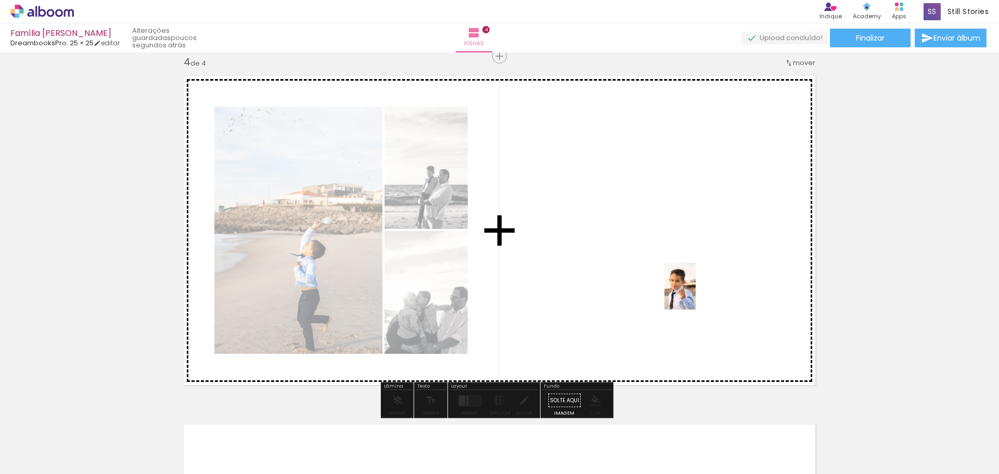
drag, startPoint x: 786, startPoint y: 434, endPoint x: 693, endPoint y: 289, distance: 172.2
click at [694, 289] on quentale-workspace at bounding box center [499, 237] width 999 height 474
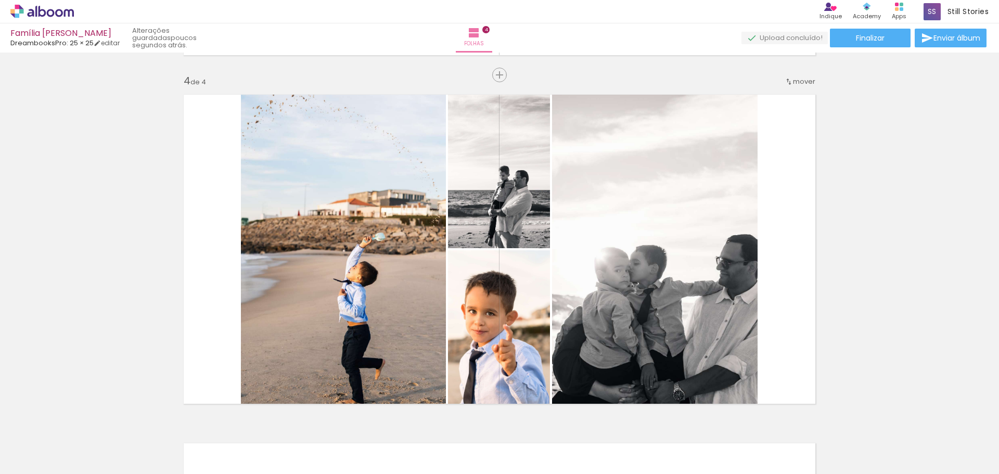
scroll to position [1059, 0]
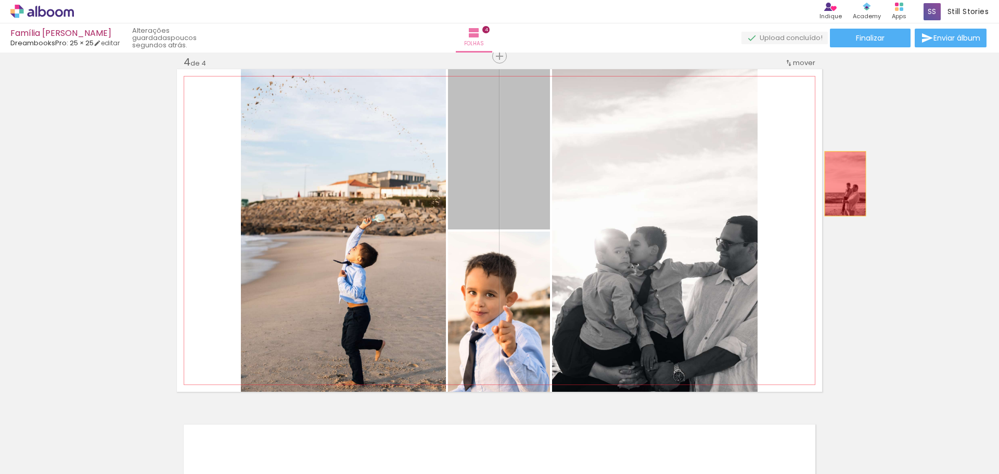
drag, startPoint x: 521, startPoint y: 185, endPoint x: 865, endPoint y: 182, distance: 344.5
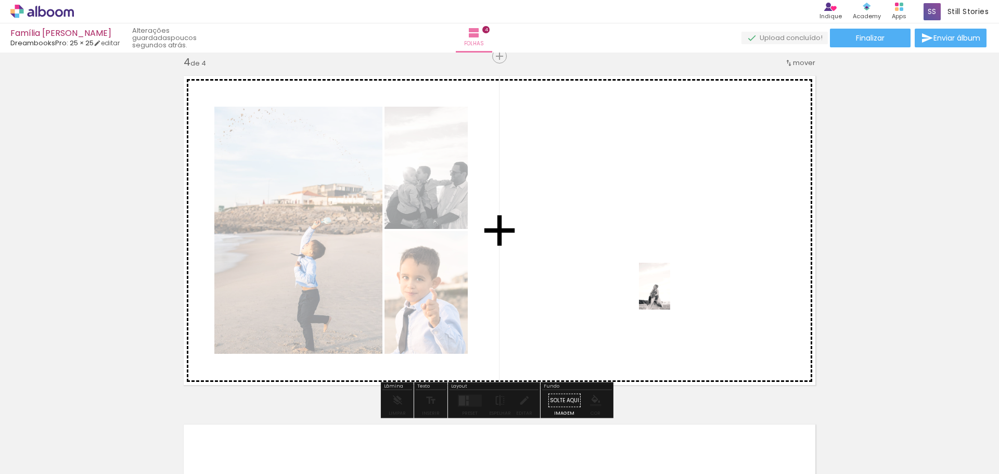
drag, startPoint x: 756, startPoint y: 378, endPoint x: 662, endPoint y: 284, distance: 133.6
click at [663, 285] on quentale-workspace at bounding box center [499, 237] width 999 height 474
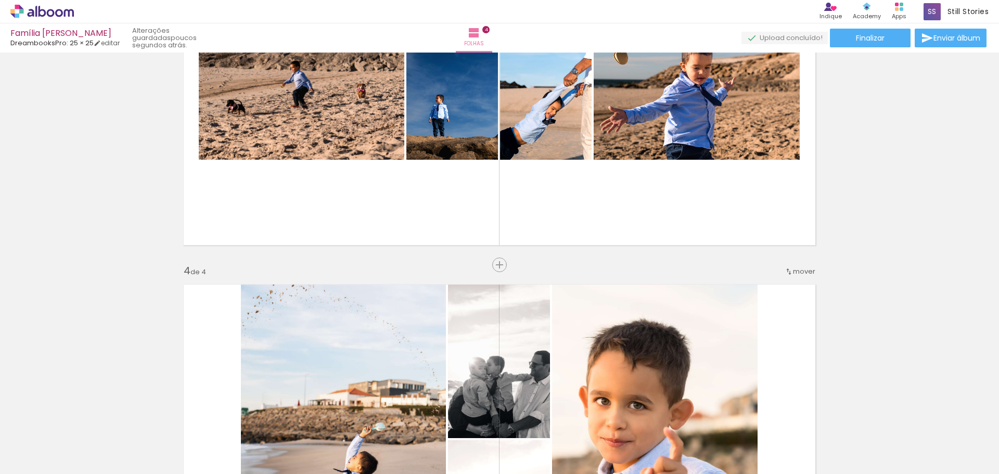
scroll to position [851, 0]
click at [787, 269] on iron-icon at bounding box center [789, 271] width 8 height 8
click at [776, 305] on span "3" at bounding box center [776, 303] width 6 height 17
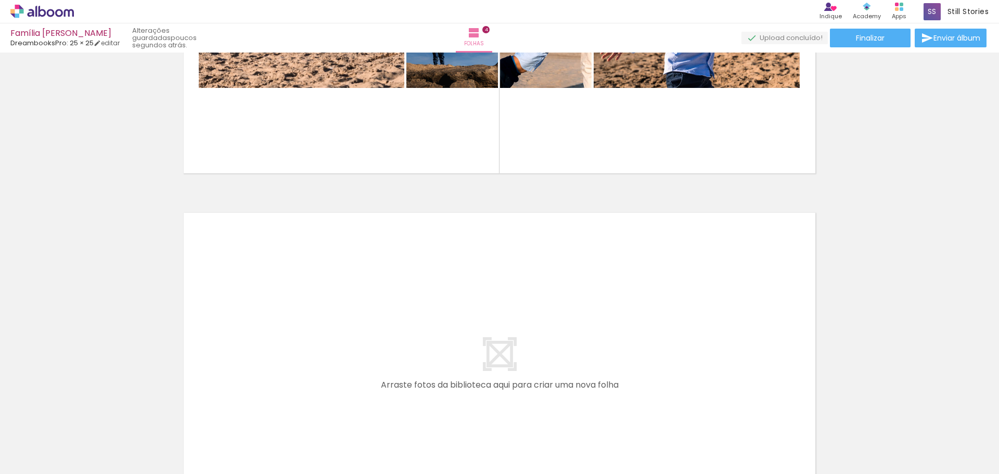
scroll to position [1427, 0]
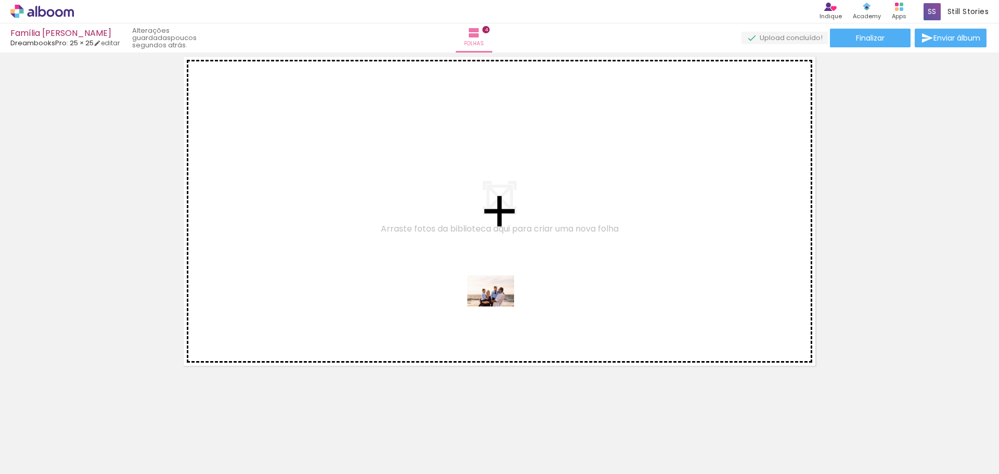
drag, startPoint x: 496, startPoint y: 444, endPoint x: 499, endPoint y: 306, distance: 137.9
click at [499, 306] on quentale-workspace at bounding box center [499, 237] width 999 height 474
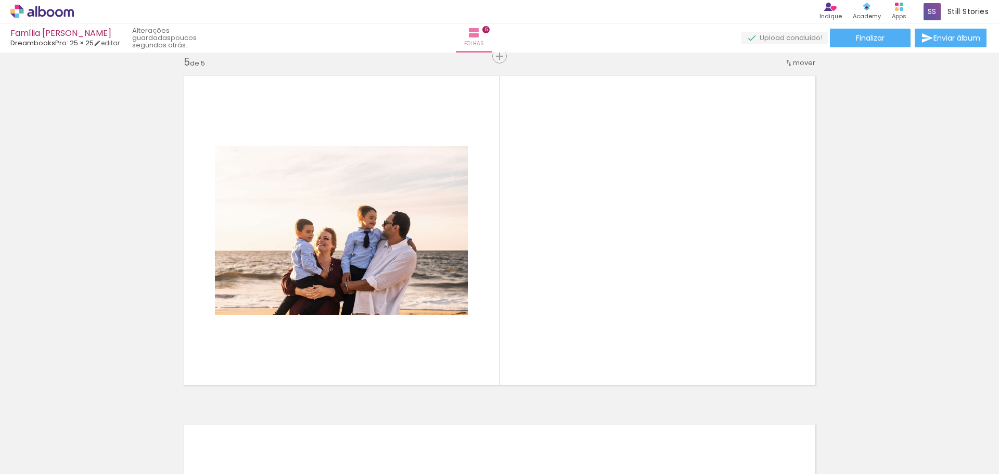
scroll to position [0, 1431]
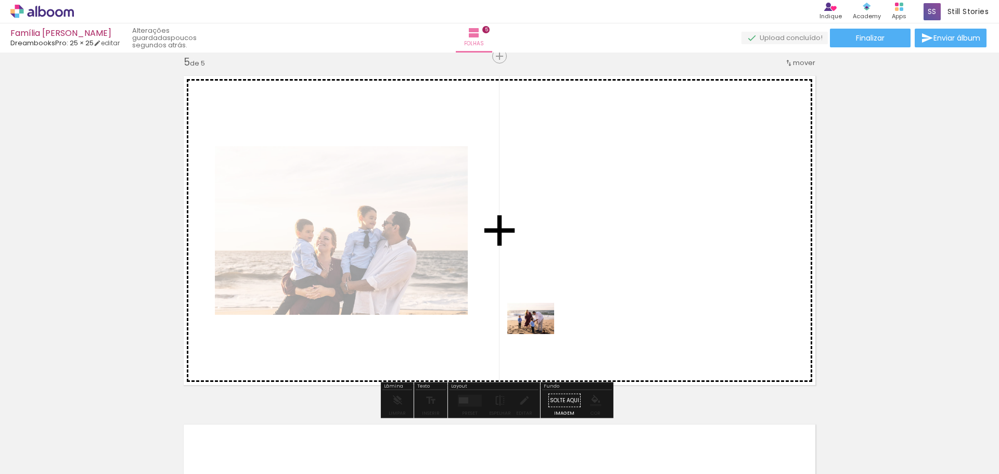
drag, startPoint x: 438, startPoint y: 444, endPoint x: 539, endPoint y: 334, distance: 149.2
click at [539, 334] on quentale-workspace at bounding box center [499, 237] width 999 height 474
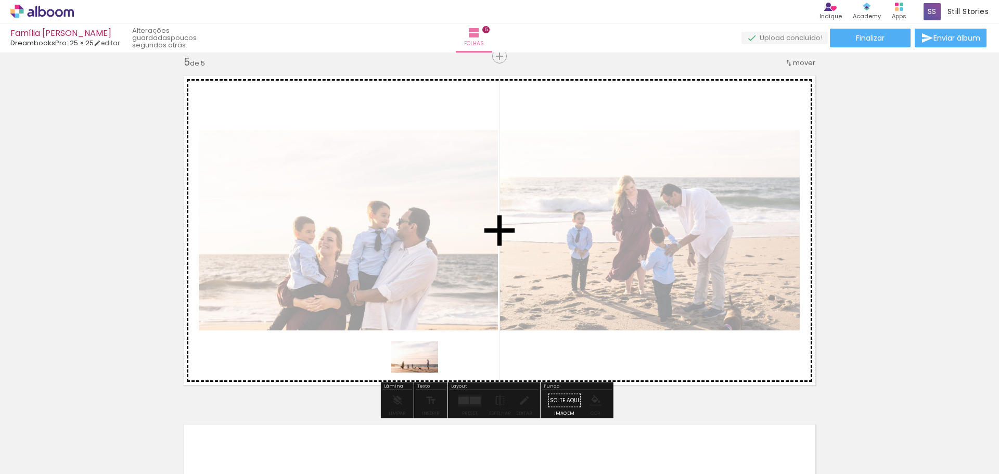
drag, startPoint x: 370, startPoint y: 442, endPoint x: 423, endPoint y: 373, distance: 86.9
click at [423, 373] on quentale-workspace at bounding box center [499, 237] width 999 height 474
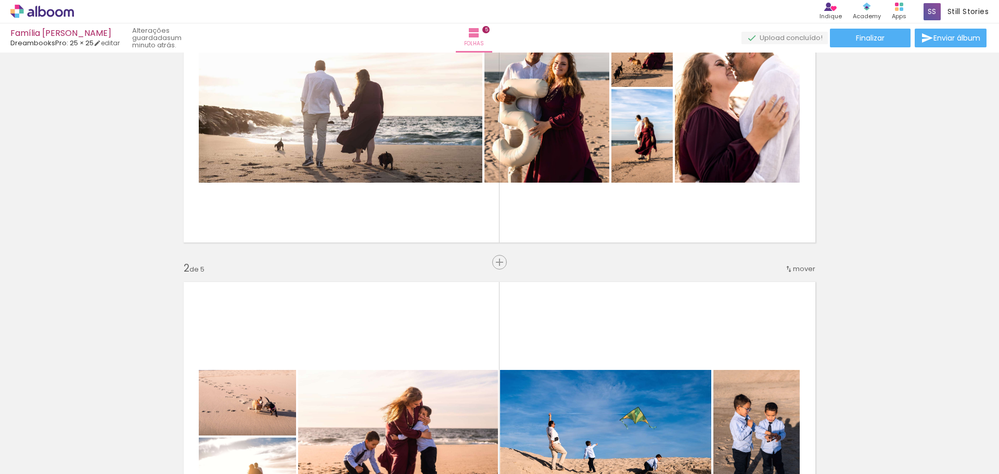
scroll to position [0, 0]
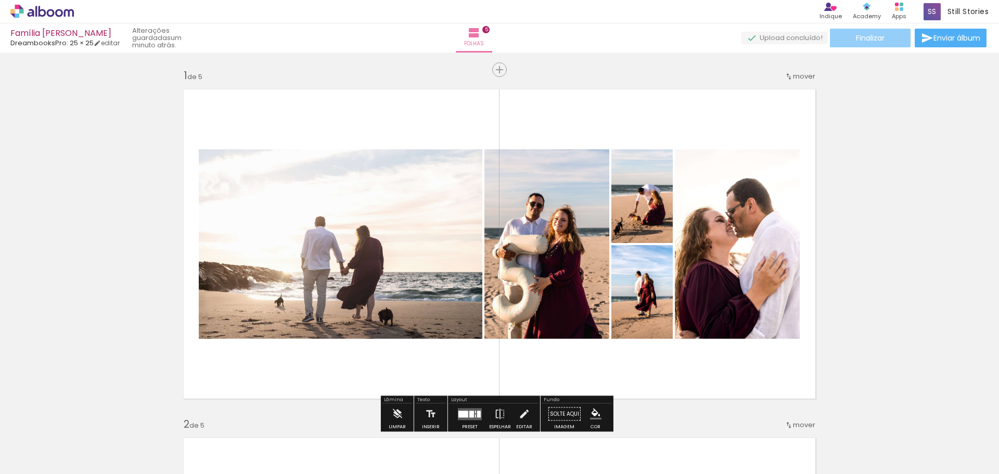
click at [875, 41] on span "Finalizar" at bounding box center [870, 37] width 29 height 7
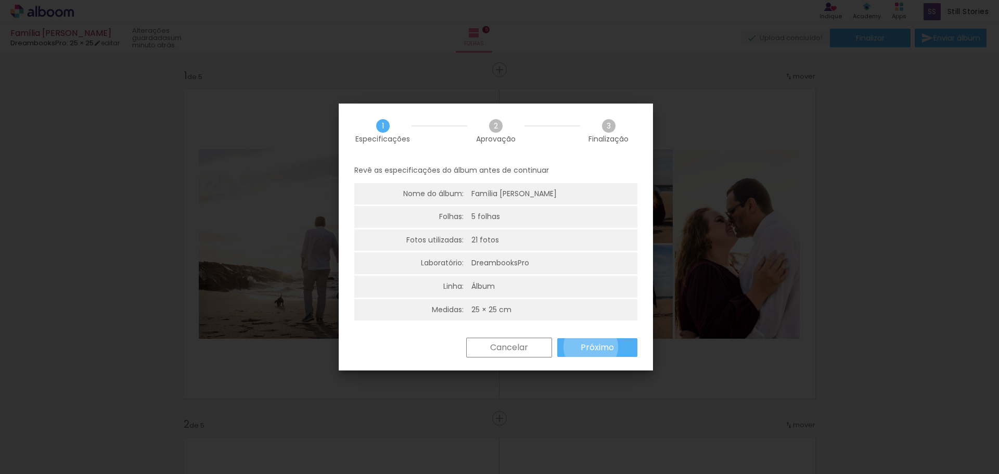
click at [0, 0] on slot "Próximo" at bounding box center [0, 0] width 0 height 0
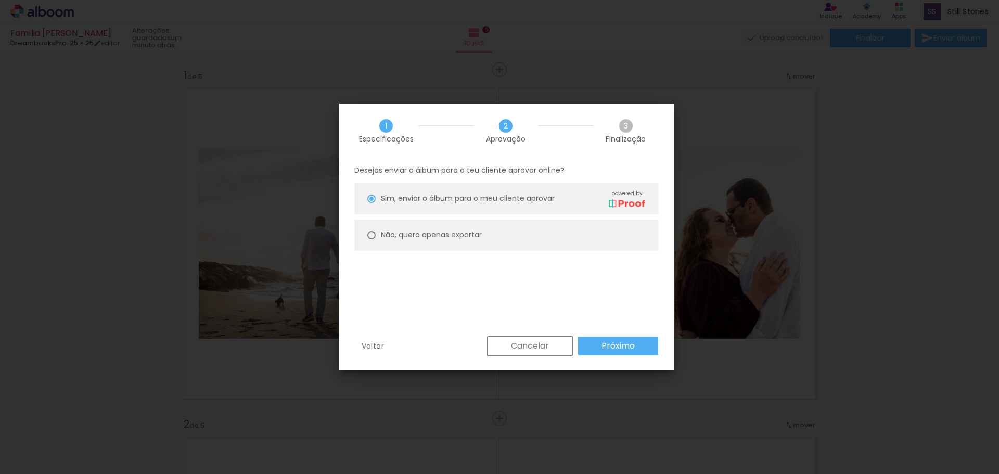
click at [373, 243] on paper-radio-button "Não, quero apenas exportar" at bounding box center [506, 235] width 304 height 31
type paper-radio-button "on"
click at [0, 0] on slot "Próximo" at bounding box center [0, 0] width 0 height 0
type input "Alta, 300 DPI"
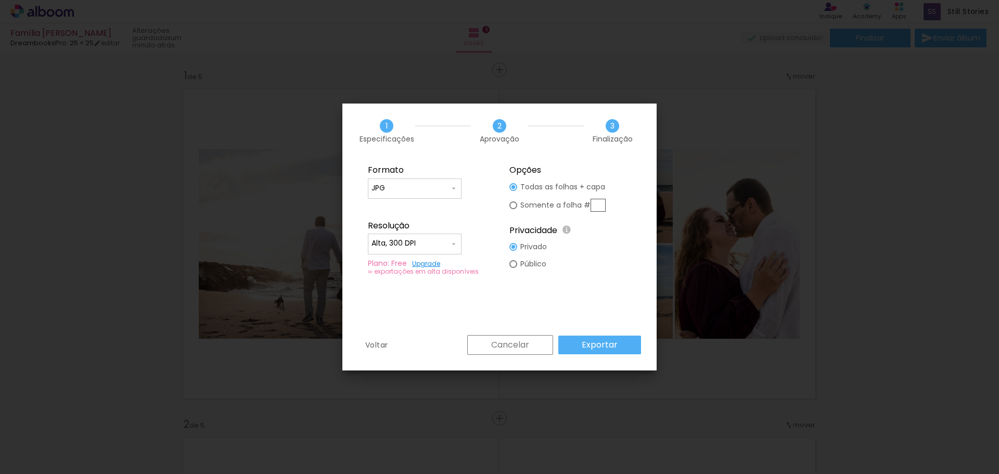
click at [618, 344] on paper-button "Exportar" at bounding box center [599, 345] width 83 height 19
